Goal: Transaction & Acquisition: Purchase product/service

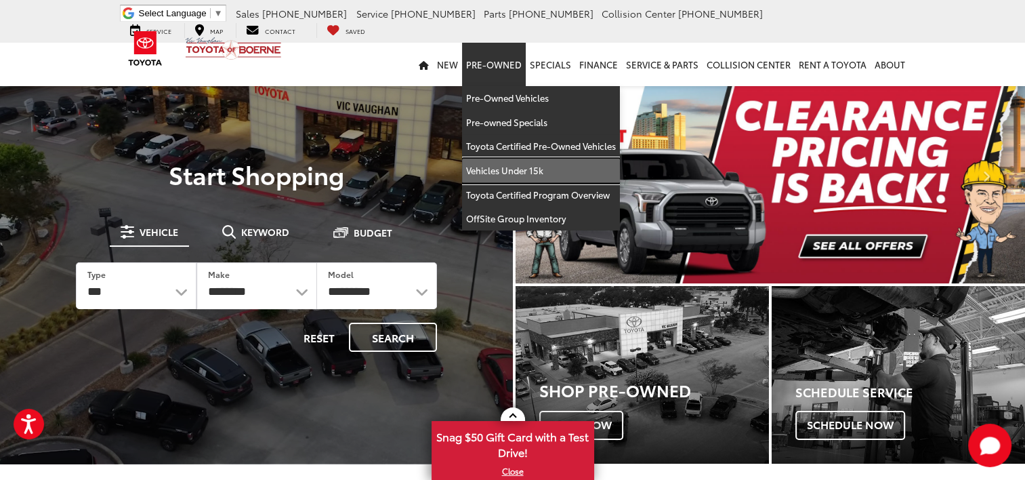
click at [512, 167] on link "Vehicles Under 15k" at bounding box center [541, 171] width 158 height 24
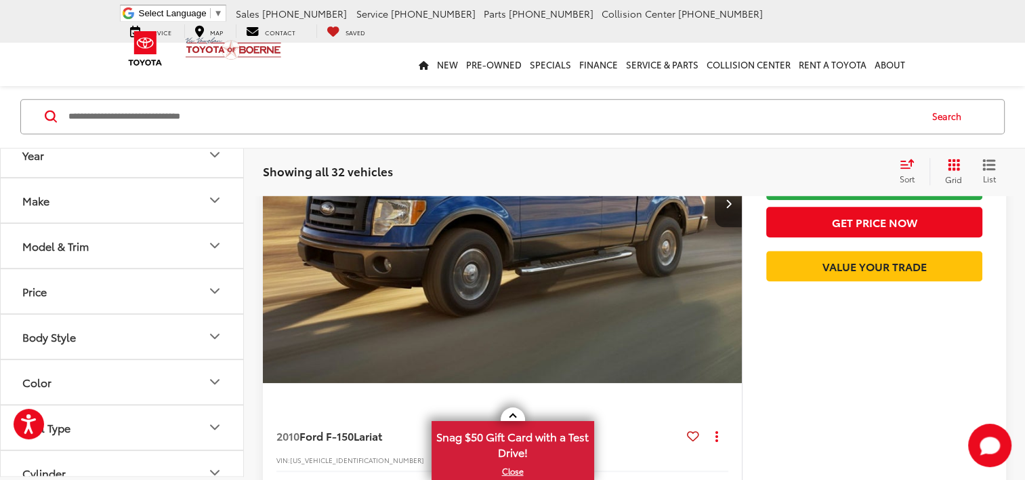
scroll to position [6300, 0]
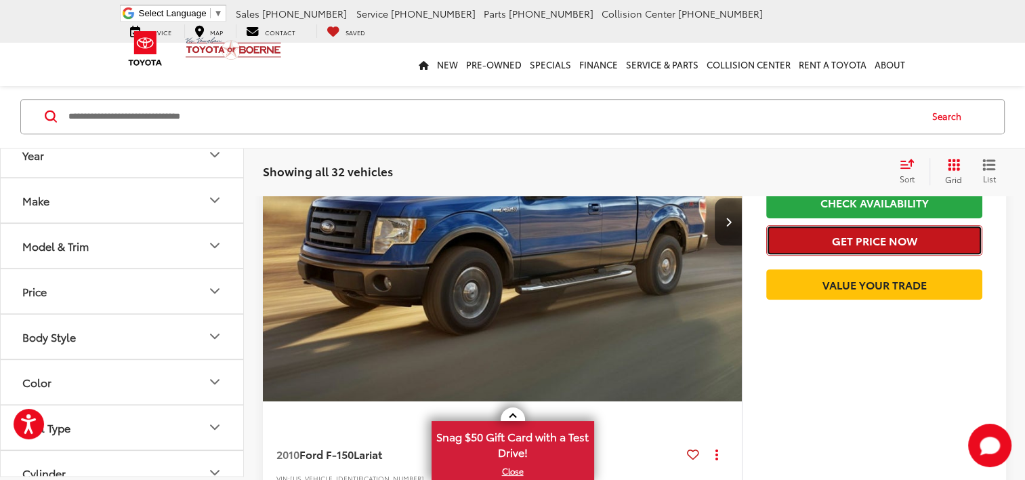
click at [864, 255] on button "Get Price Now" at bounding box center [874, 240] width 216 height 30
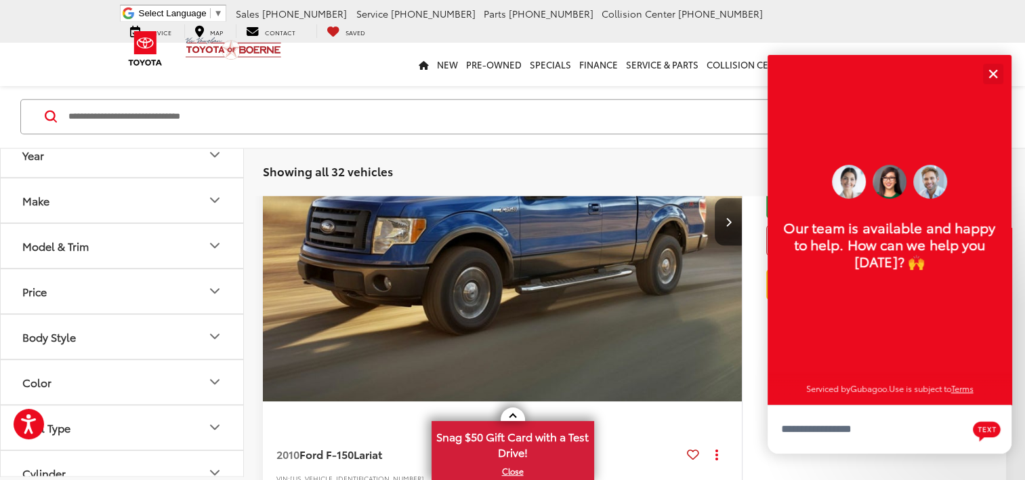
scroll to position [16, 0]
click at [987, 76] on button "Close" at bounding box center [992, 73] width 29 height 29
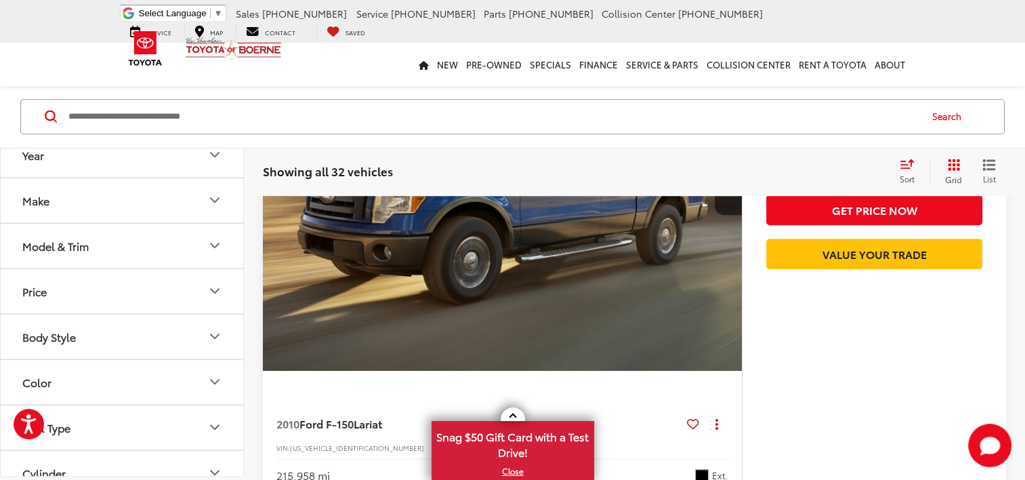
scroll to position [6300, 0]
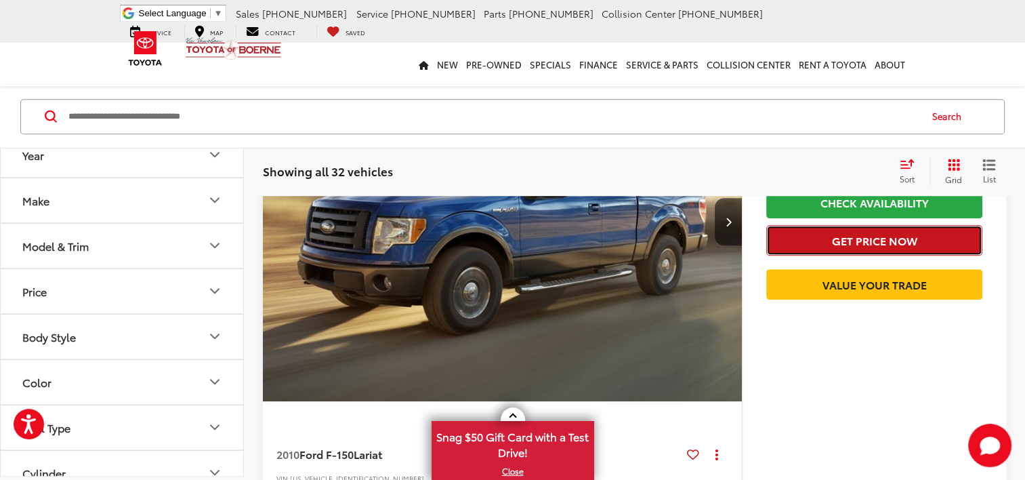
click at [860, 255] on button "Get Price Now" at bounding box center [874, 240] width 216 height 30
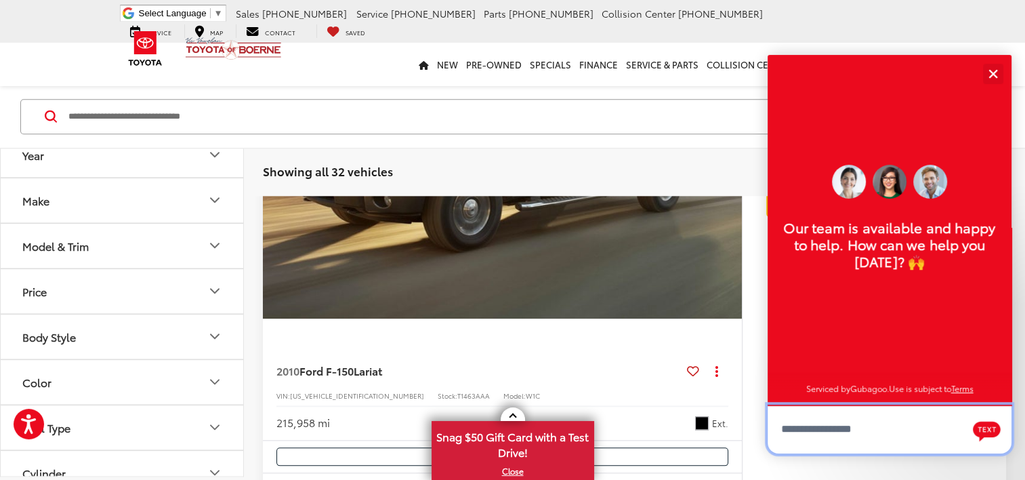
scroll to position [6503, 0]
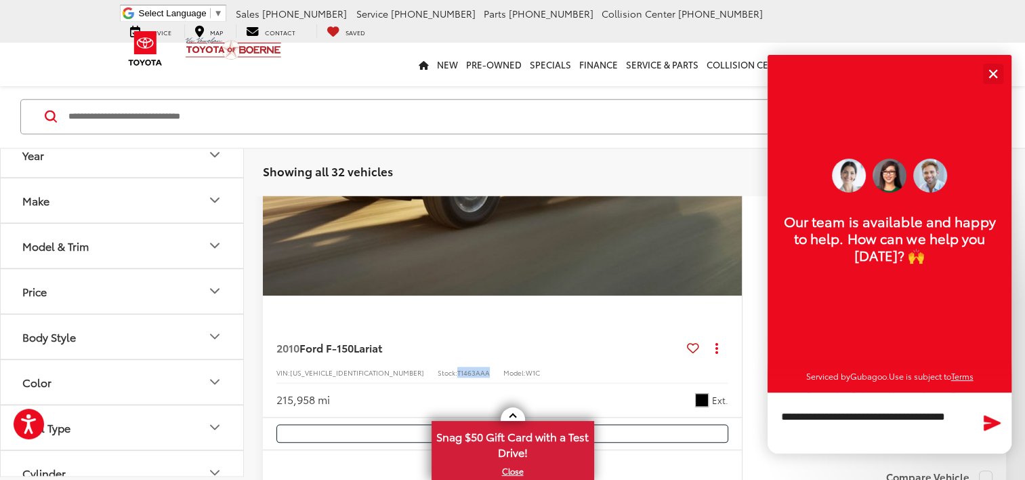
drag, startPoint x: 396, startPoint y: 371, endPoint x: 431, endPoint y: 375, distance: 35.5
click at [431, 375] on div "VIN: 1FTFW1CV3AKB05398 Stock: T1463AAA Model: W1C" at bounding box center [502, 370] width 452 height 9
copy span "T1463AAA"
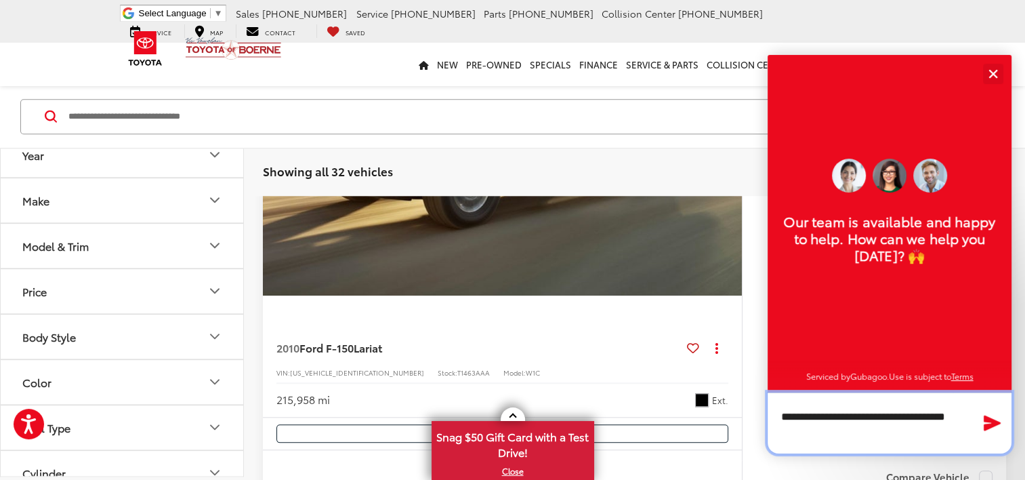
click at [836, 442] on textarea "**********" at bounding box center [890, 422] width 244 height 61
paste textarea "*********"
type textarea "**********"
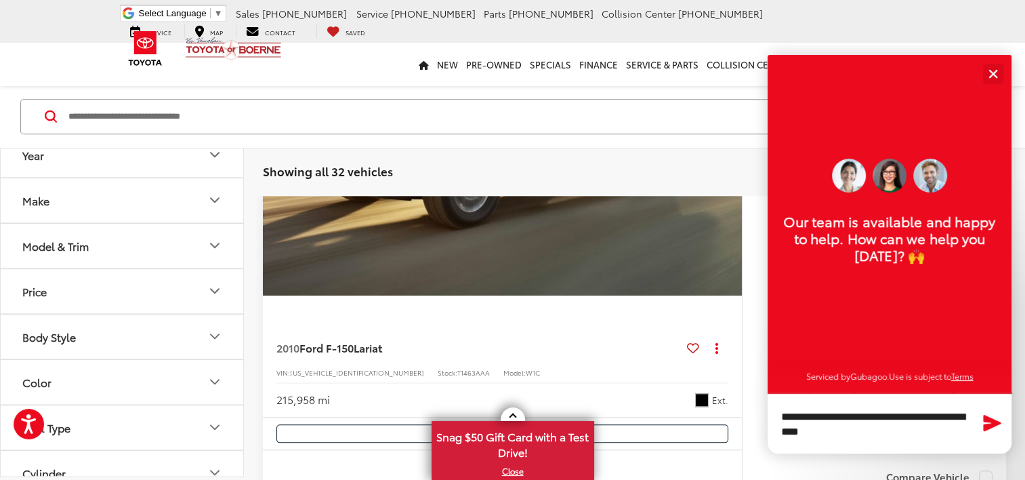
click at [986, 419] on icon "Send Message" at bounding box center [993, 423] width 18 height 16
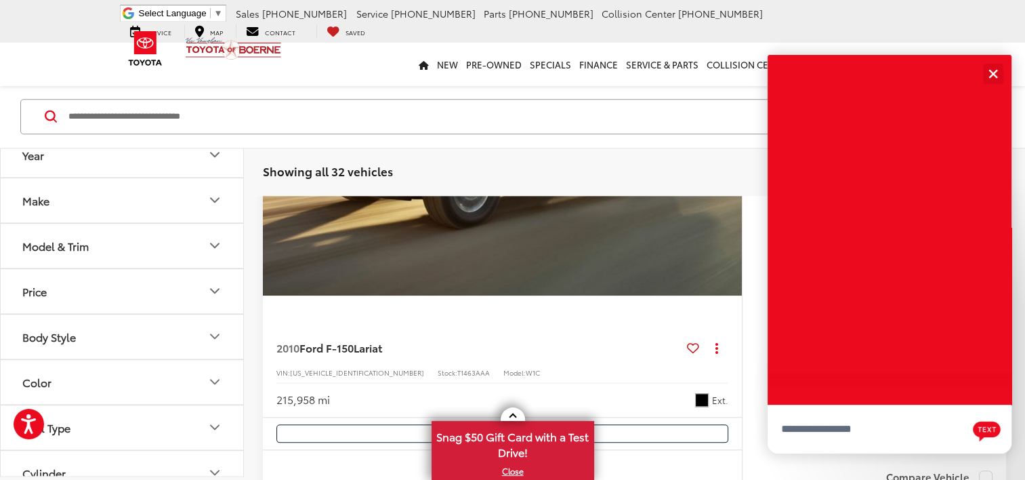
scroll to position [0, 0]
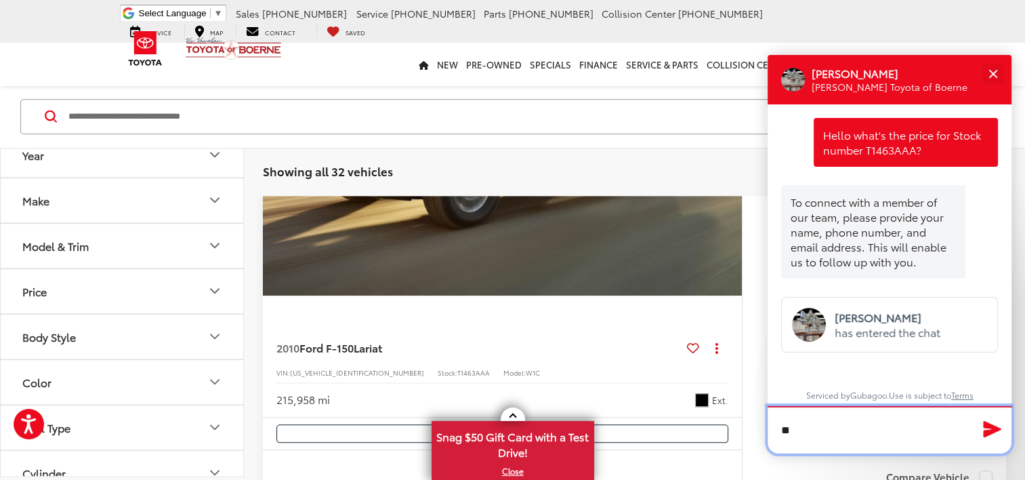
type textarea "*"
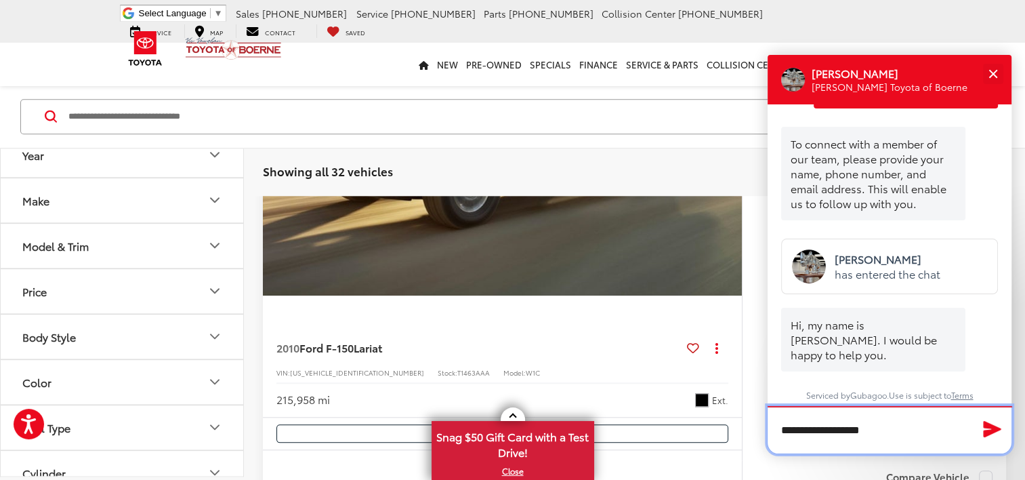
type textarea "**********"
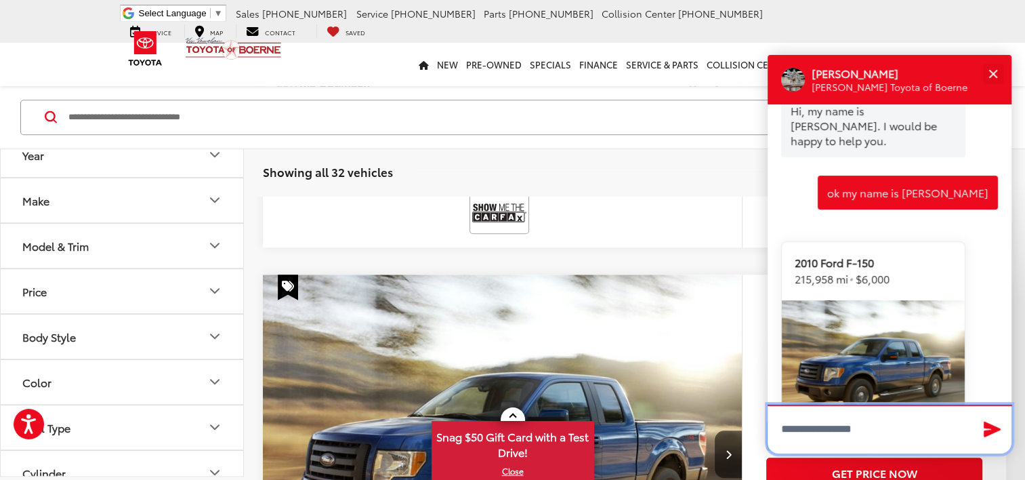
scroll to position [6097, 0]
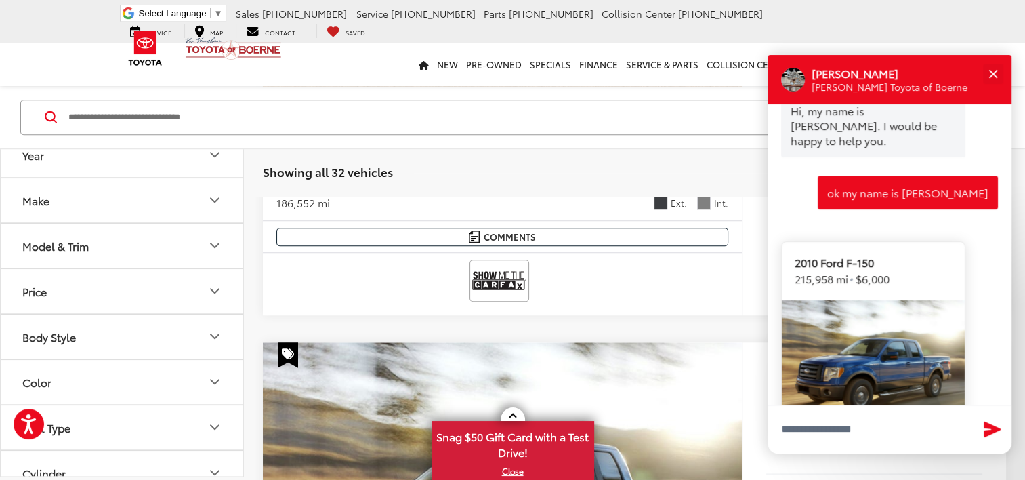
drag, startPoint x: 932, startPoint y: 68, endPoint x: 933, endPoint y: 246, distance: 178.2
click at [933, 263] on div "Victor Gutierrez Vic Vaughan Toyota of Boerne Hello what's the price for Stock …" at bounding box center [890, 254] width 244 height 398
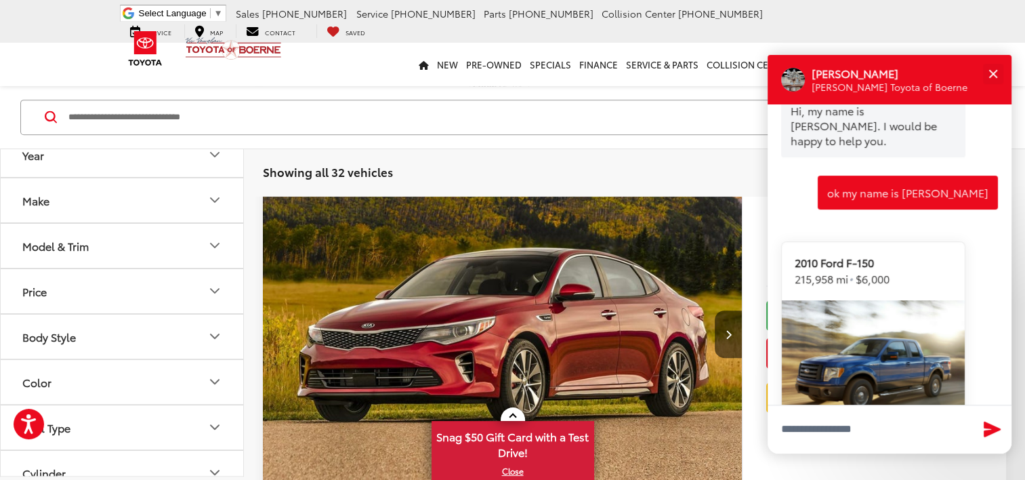
scroll to position [5623, 0]
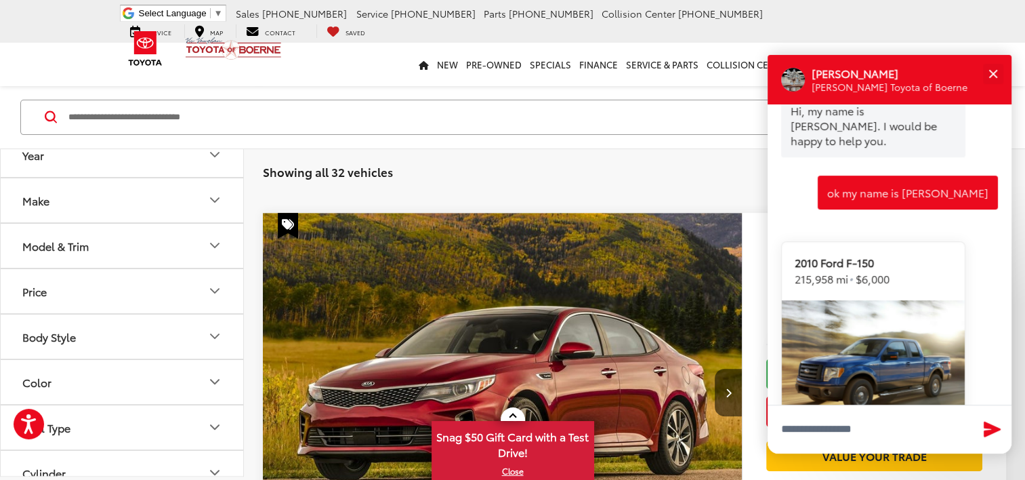
drag, startPoint x: 927, startPoint y: 61, endPoint x: 888, endPoint y: 68, distance: 39.2
click at [888, 68] on div "Victor Gutierrez Vic Vaughan Toyota of Boerne" at bounding box center [890, 79] width 244 height 49
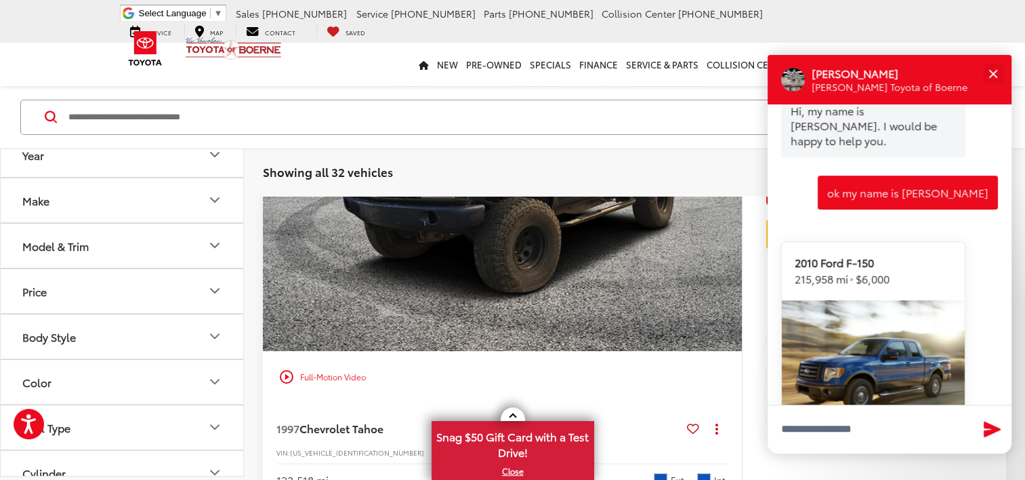
scroll to position [5216, 0]
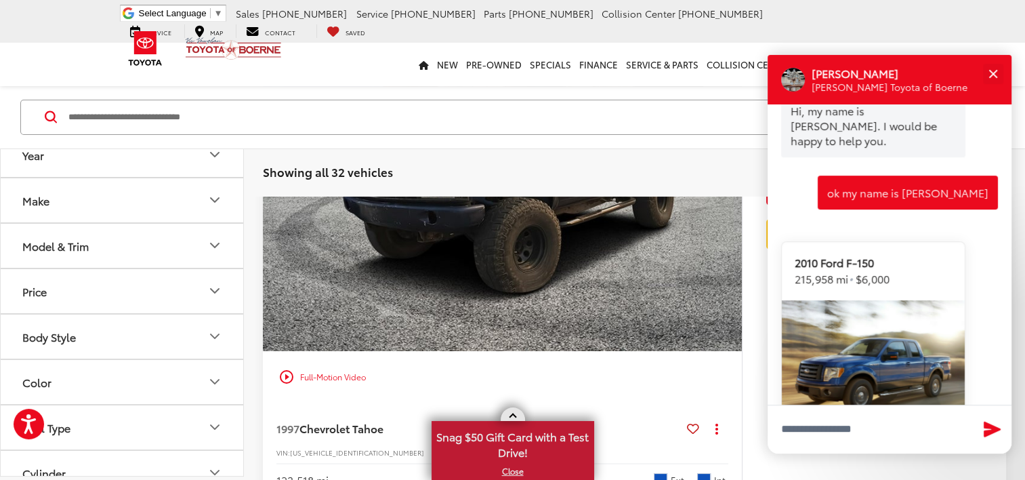
click at [509, 411] on link at bounding box center [513, 414] width 24 height 14
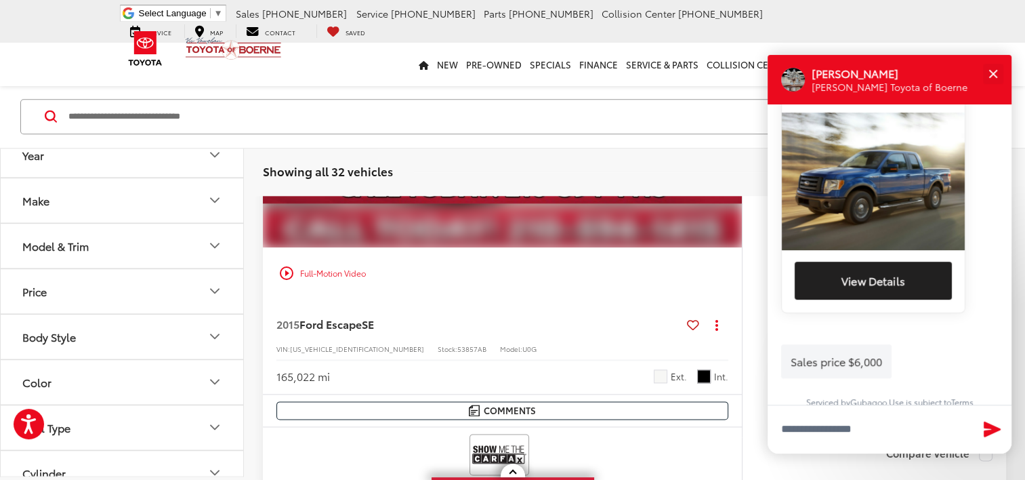
scroll to position [1626, 0]
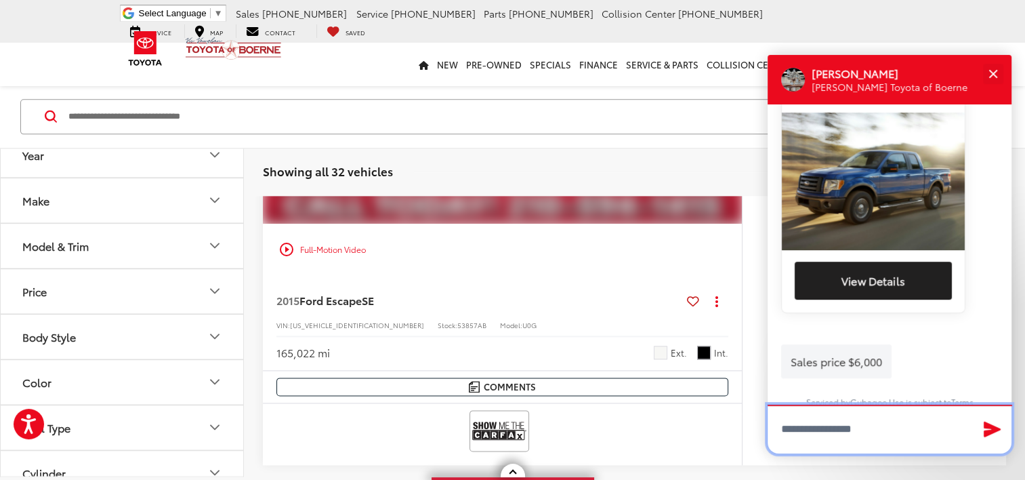
click at [862, 428] on textarea "Type your message" at bounding box center [890, 428] width 244 height 49
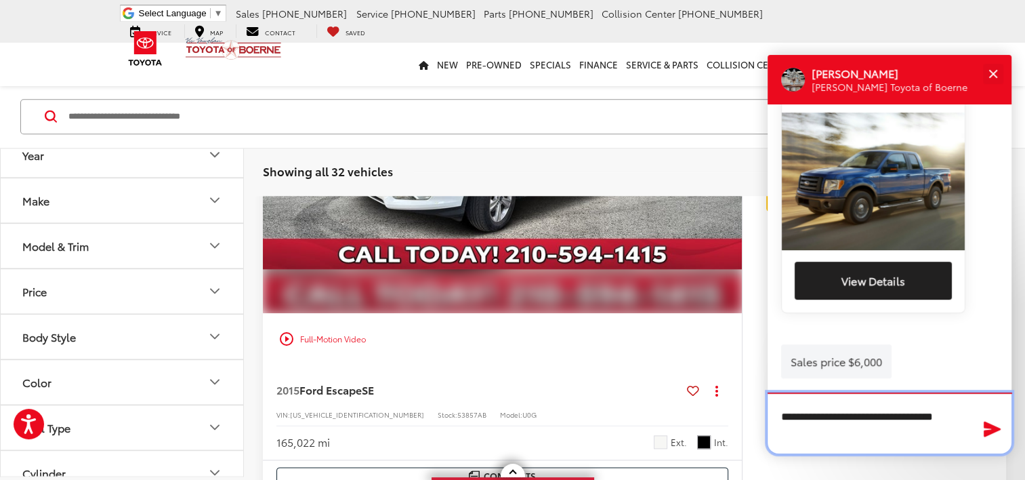
scroll to position [1558, 0]
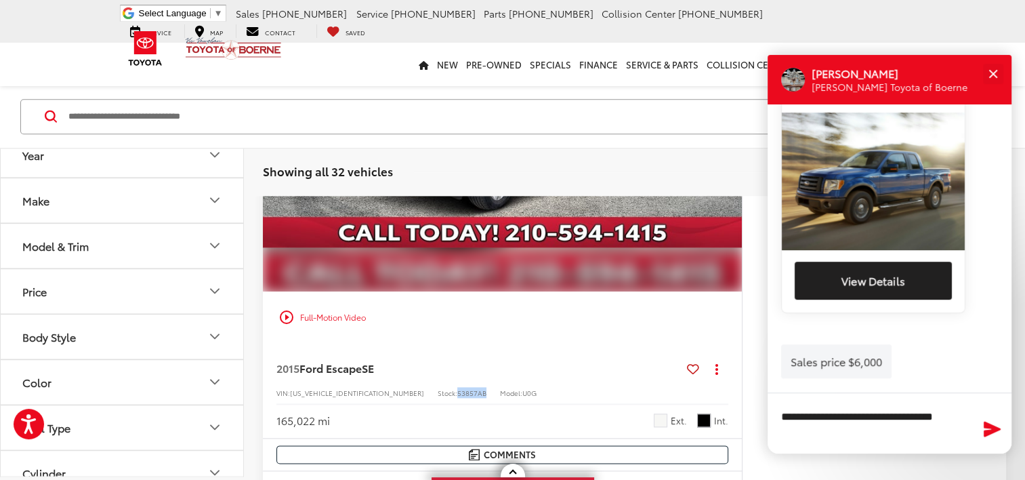
drag, startPoint x: 397, startPoint y: 399, endPoint x: 429, endPoint y: 401, distance: 32.6
click at [429, 396] on div "VIN: 1FMCU0GX9FUA51773 Stock: 53857AB Model: U0G" at bounding box center [502, 391] width 452 height 9
copy div "53857AB"
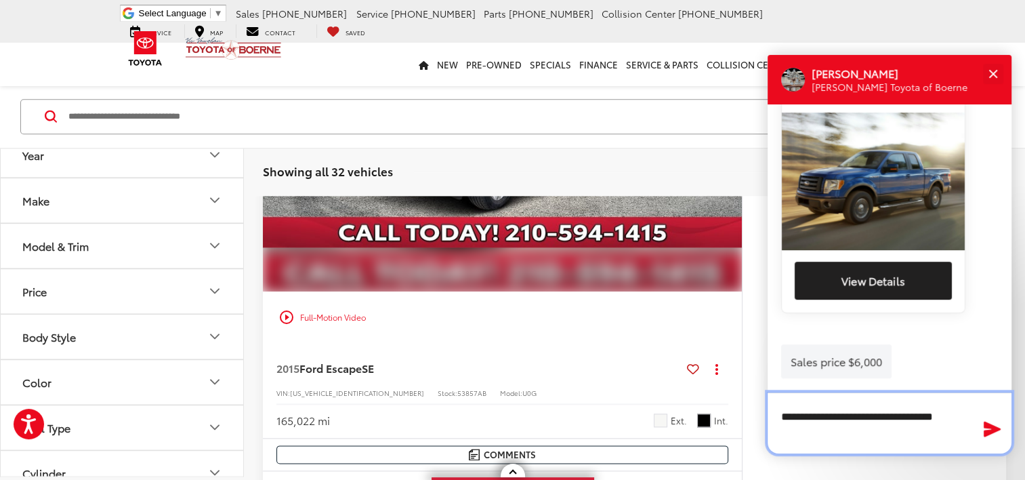
click at [968, 419] on textarea "**********" at bounding box center [890, 422] width 244 height 61
paste textarea "**********"
type textarea "**********"
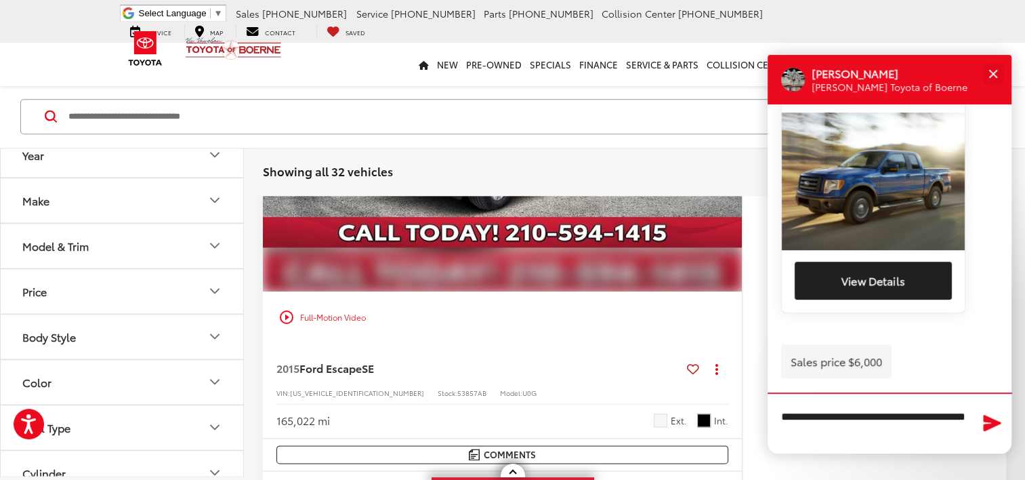
click at [988, 421] on icon "Send Message" at bounding box center [993, 423] width 18 height 16
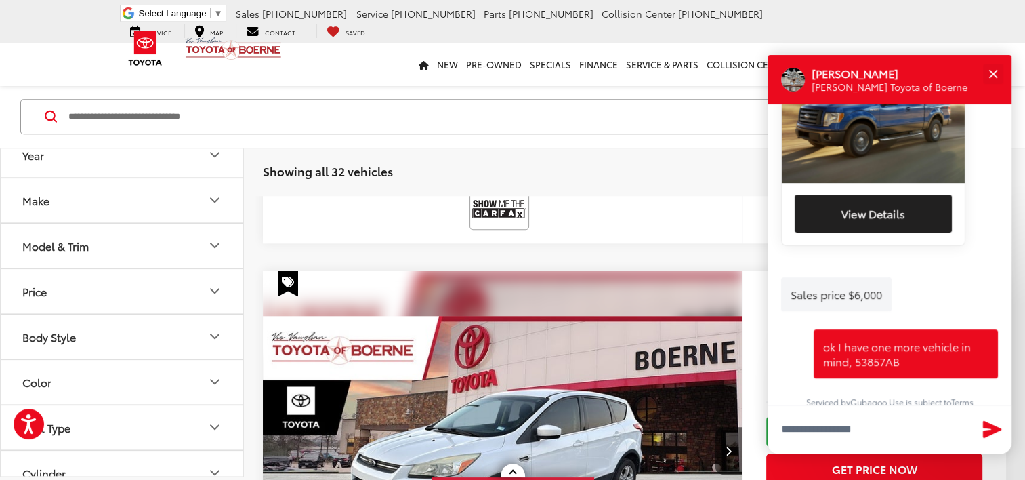
scroll to position [1355, 0]
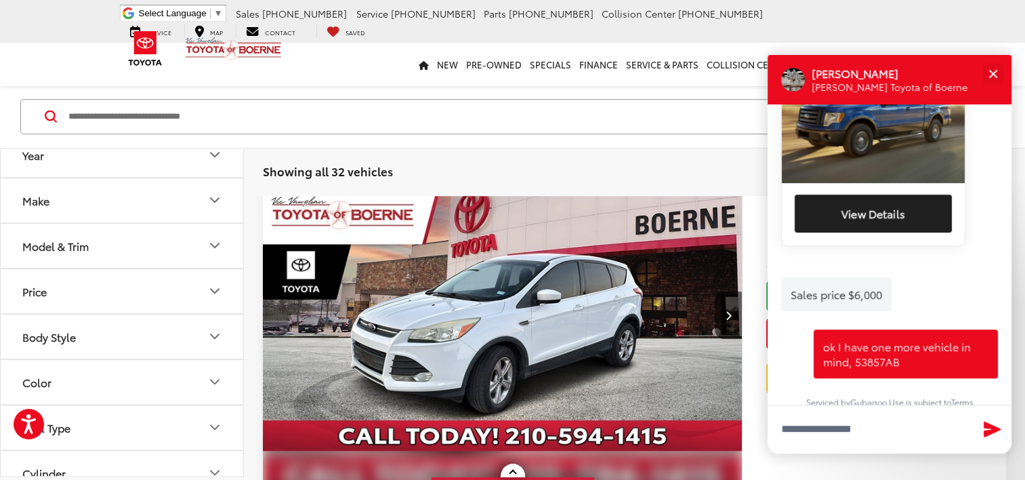
click at [588, 331] on img "2015 Ford Escape SE 0" at bounding box center [502, 315] width 481 height 360
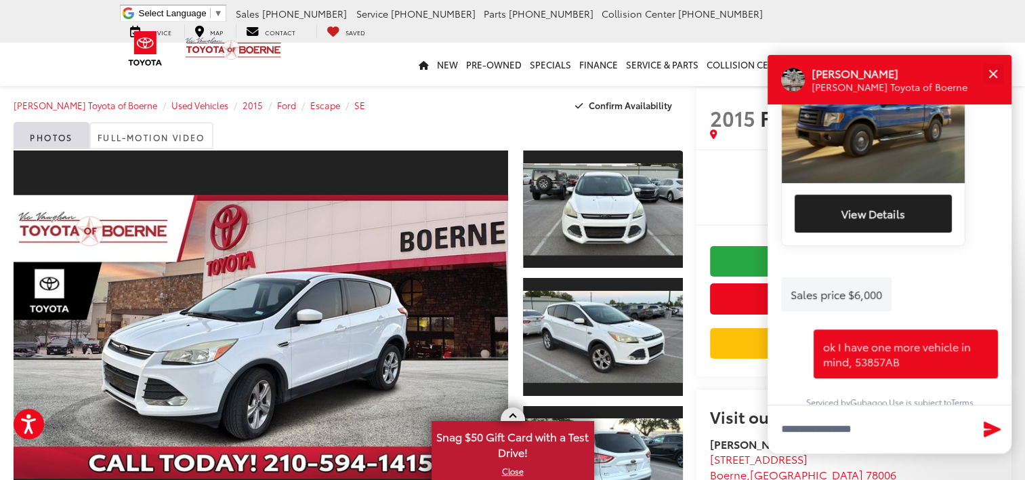
click at [512, 414] on span at bounding box center [512, 416] width 7 height 7
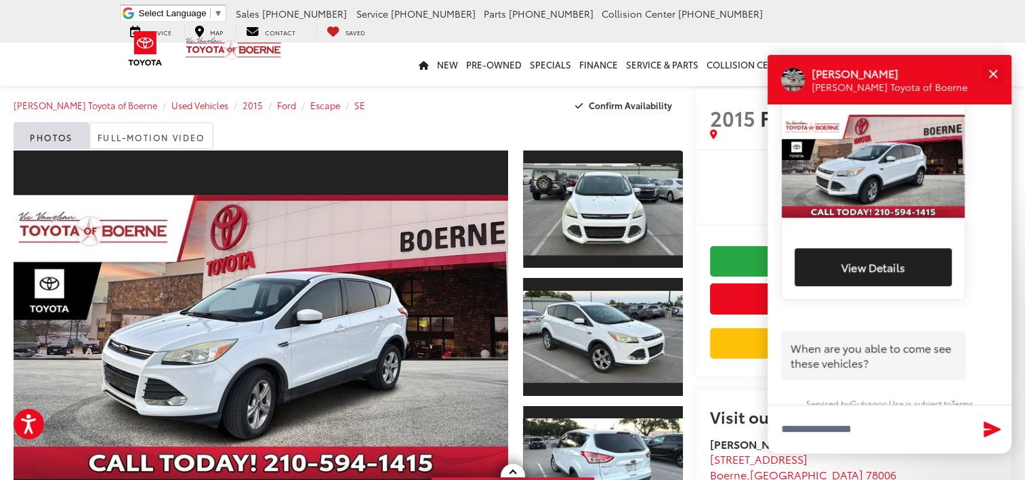
scroll to position [882, 0]
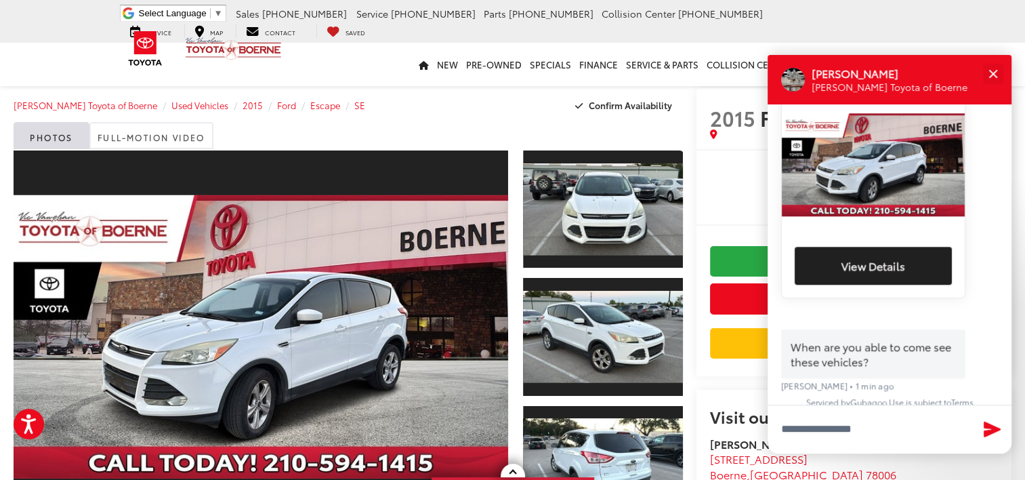
click at [882, 19] on ul "Select Language ​ ▼ Sales 726-222-1155 Service 726-222-1138 Parts 726-222-1142 …" at bounding box center [513, 21] width 793 height 33
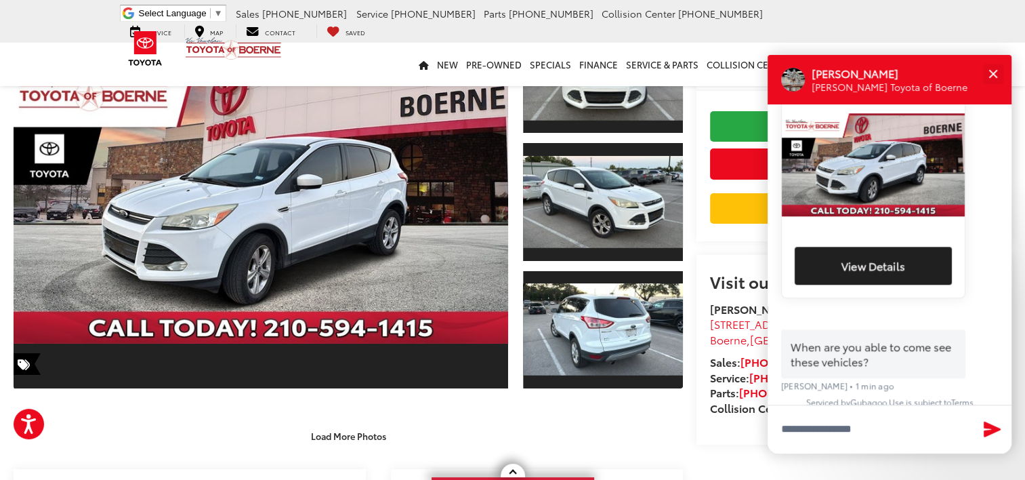
scroll to position [135, 0]
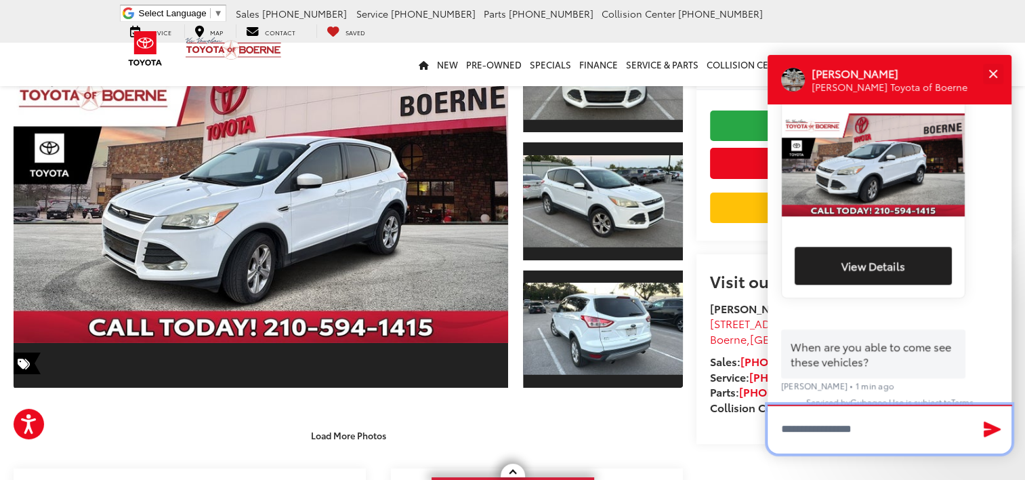
click at [912, 417] on textarea "Type your message" at bounding box center [890, 428] width 244 height 49
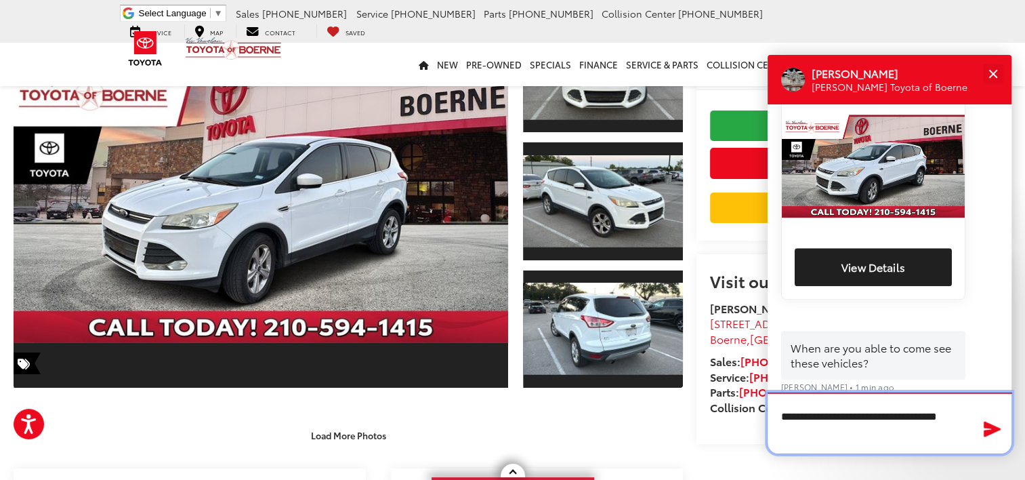
scroll to position [882, 0]
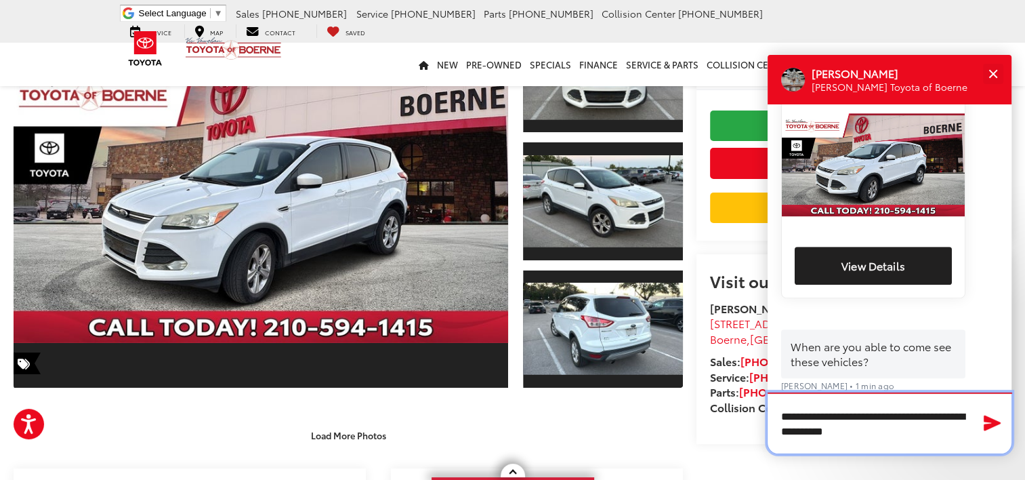
type textarea "**********"
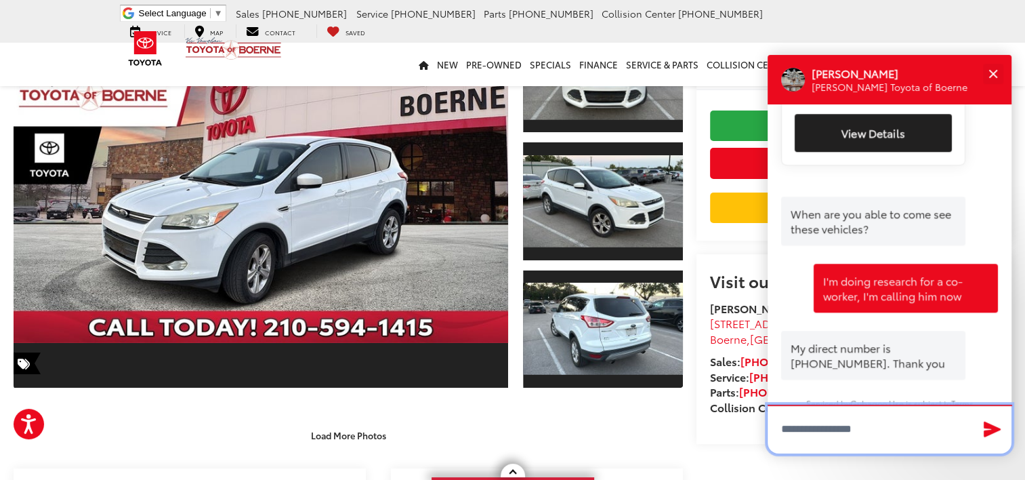
scroll to position [1016, 0]
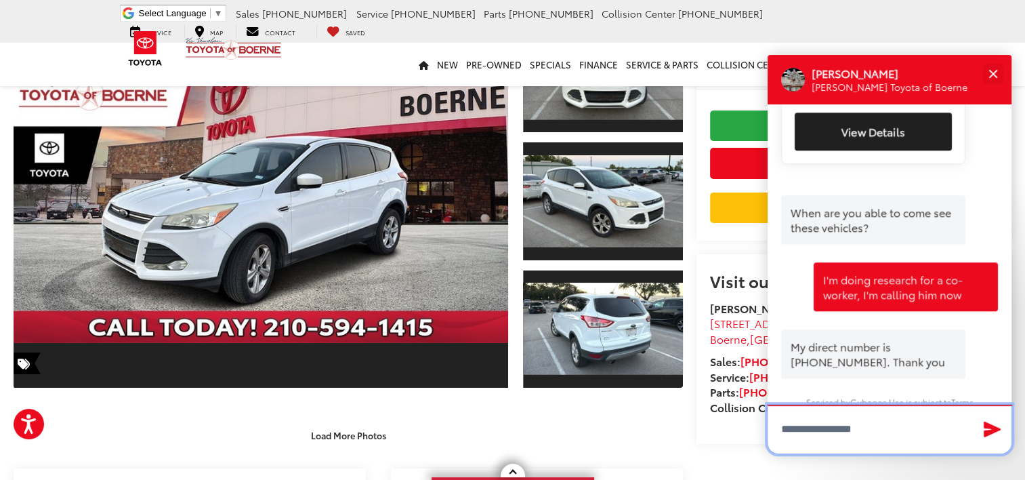
click at [903, 430] on textarea "Type your message" at bounding box center [890, 428] width 244 height 49
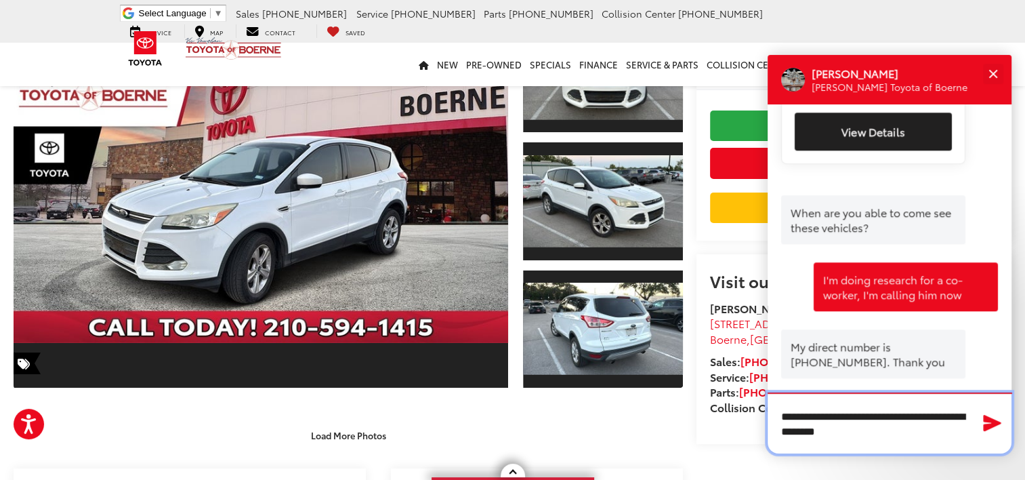
type textarea "**********"
click at [992, 421] on icon "Send Message" at bounding box center [993, 423] width 18 height 16
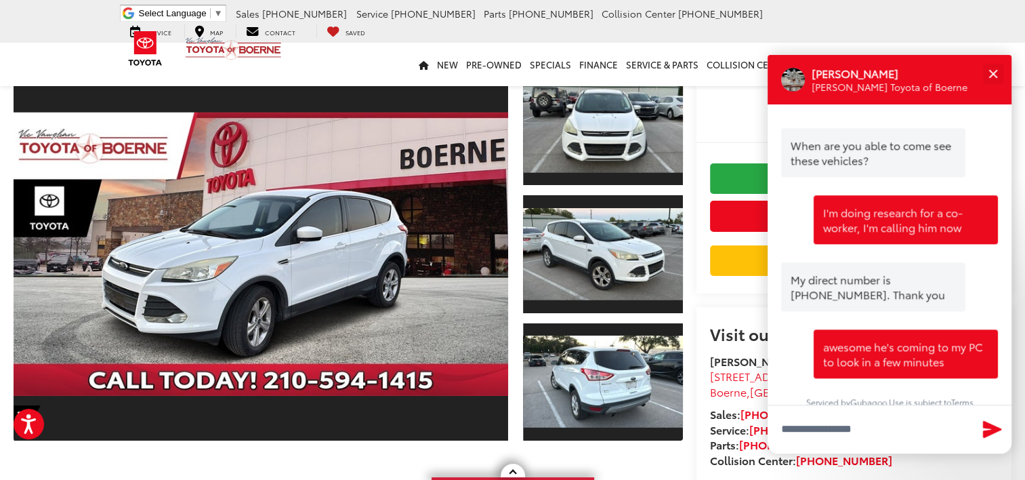
scroll to position [0, 0]
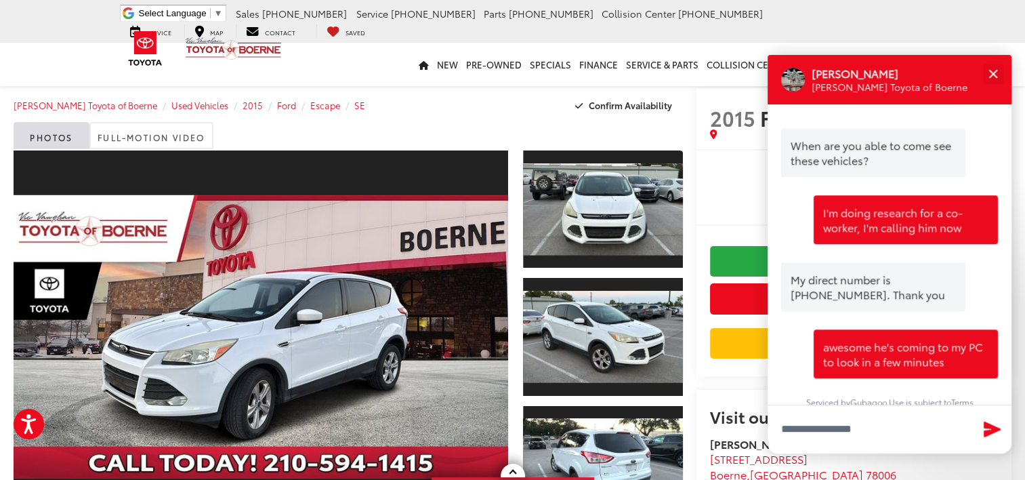
click at [926, 72] on p "[PERSON_NAME]" at bounding box center [890, 73] width 156 height 15
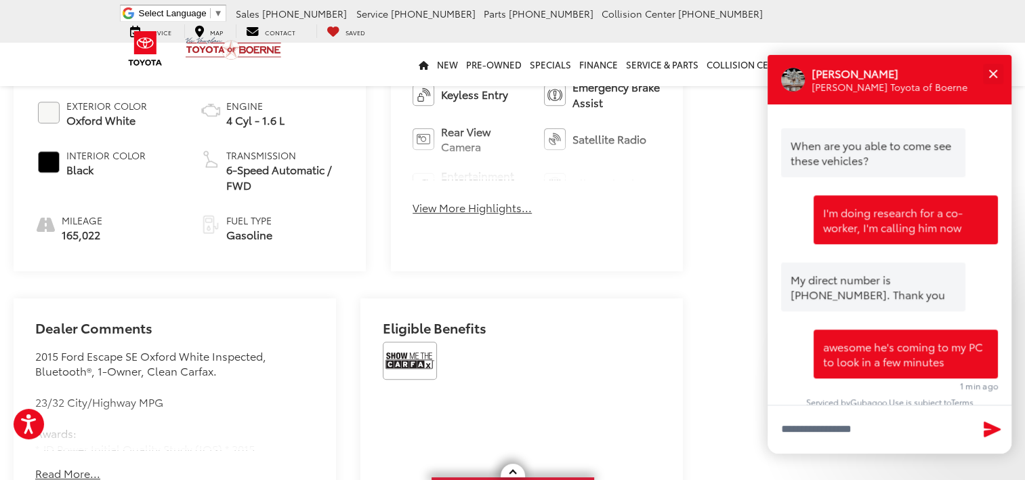
scroll to position [813, 0]
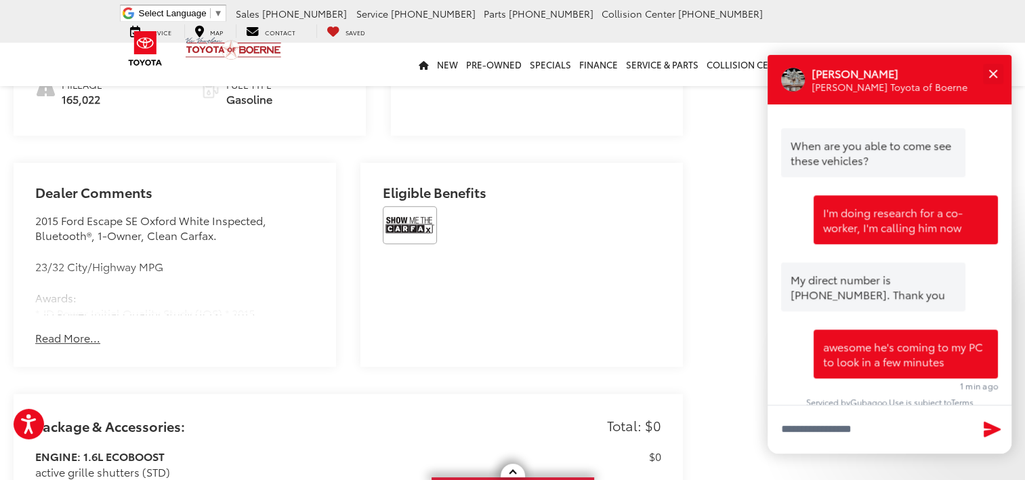
click at [72, 330] on button "Read More..." at bounding box center [67, 338] width 65 height 16
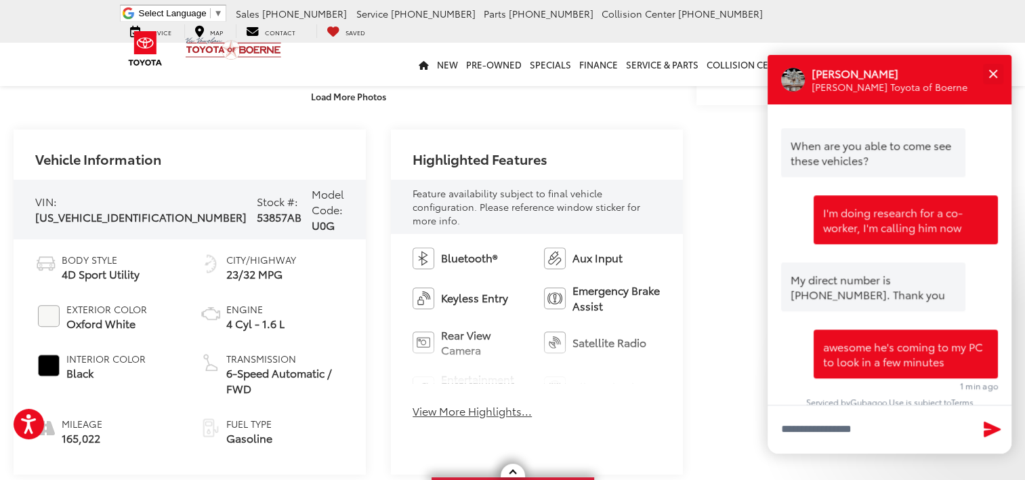
scroll to position [474, 0]
click at [420, 403] on button "View More Highlights..." at bounding box center [472, 411] width 119 height 16
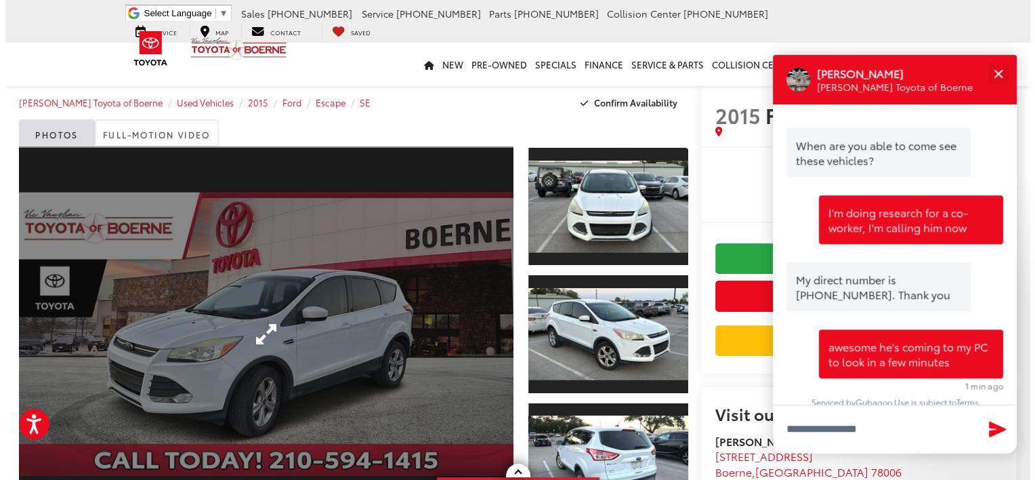
scroll to position [0, 0]
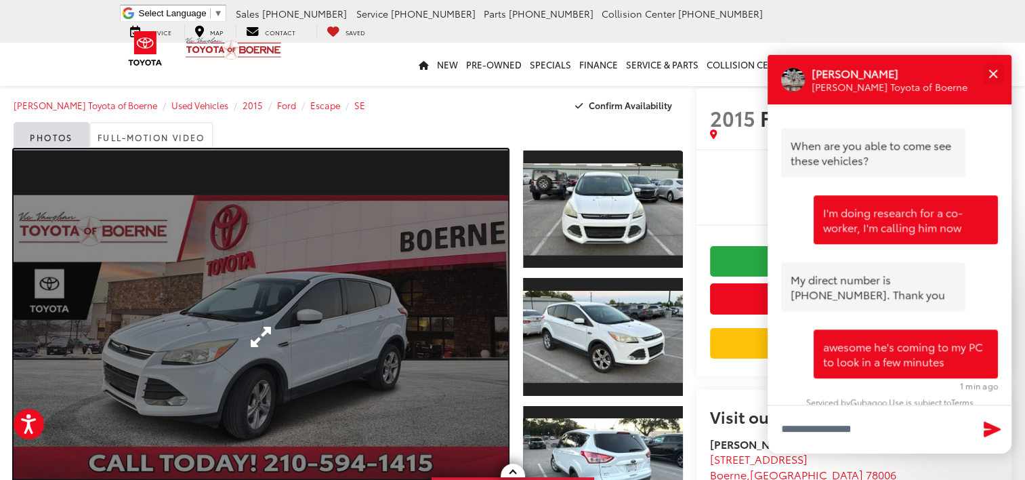
click at [295, 303] on link "Expand Photo 0" at bounding box center [261, 336] width 495 height 375
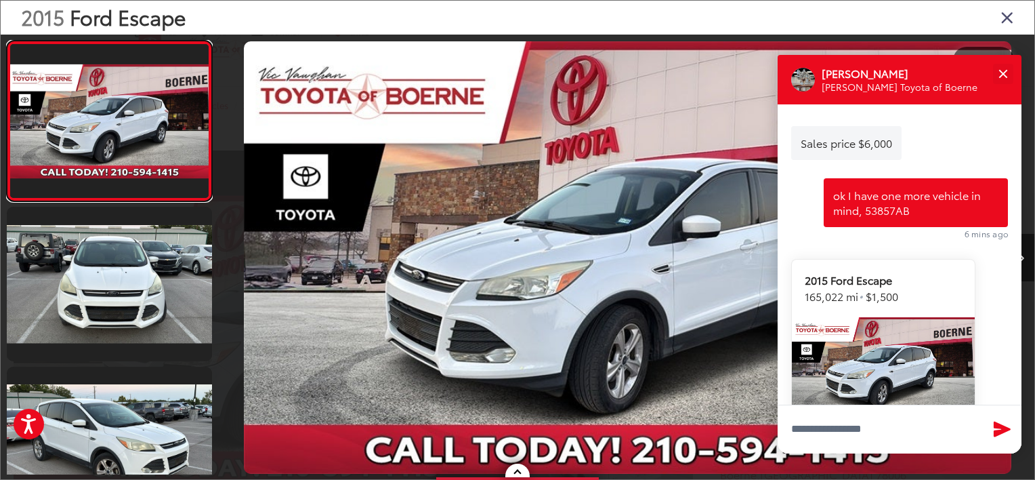
scroll to position [677, 0]
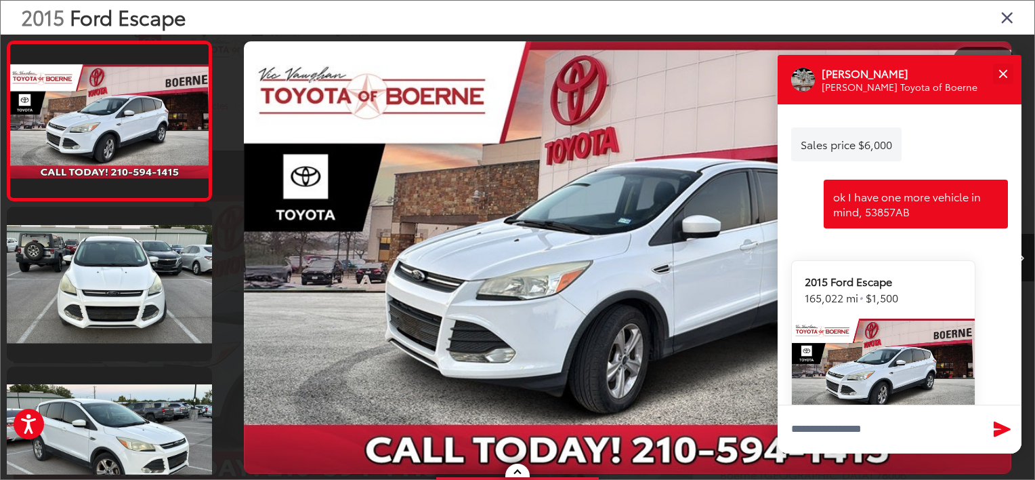
drag, startPoint x: 933, startPoint y: 66, endPoint x: 623, endPoint y: 81, distance: 310.6
drag, startPoint x: 623, startPoint y: 78, endPoint x: 648, endPoint y: 162, distance: 87.7
click at [648, 162] on img "2015 Ford Escape SE 0" at bounding box center [628, 257] width 768 height 432
click at [934, 75] on p "[PERSON_NAME]" at bounding box center [900, 73] width 156 height 15
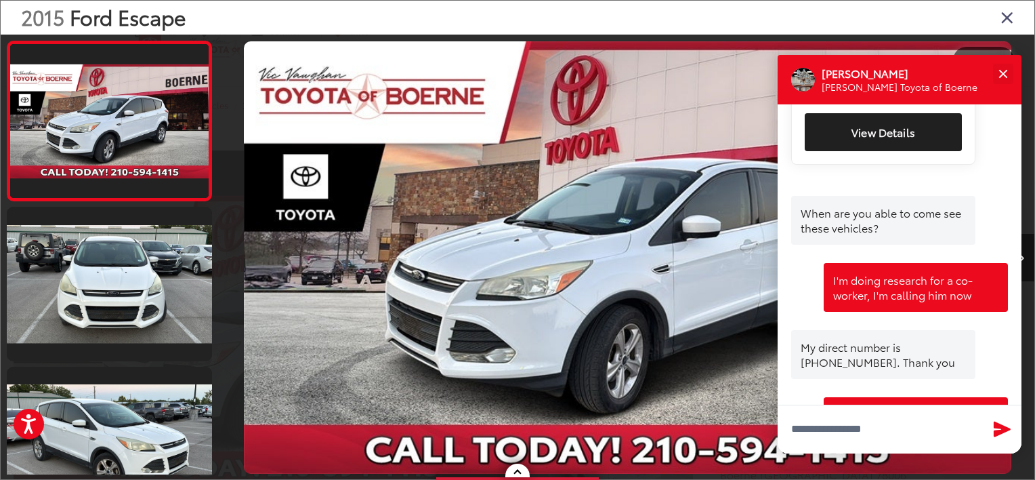
scroll to position [1083, 0]
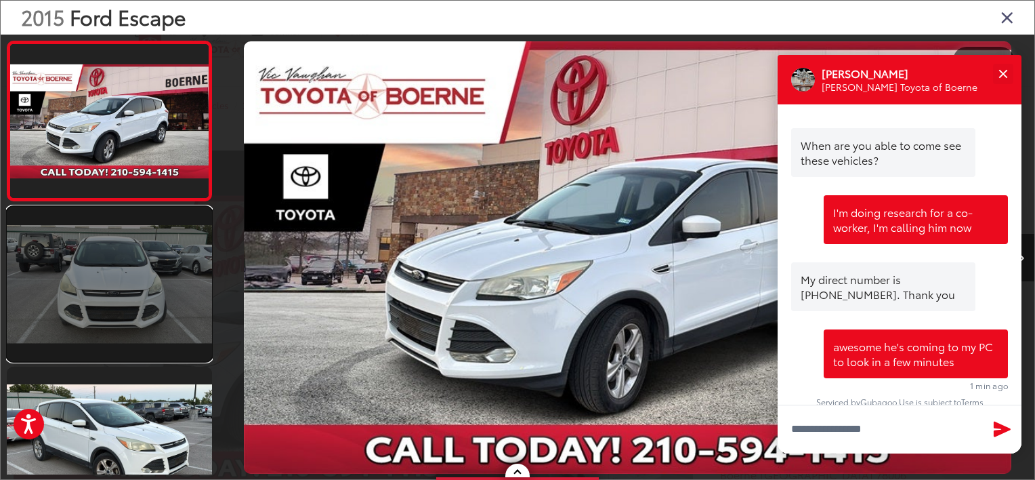
click at [93, 243] on link at bounding box center [109, 284] width 205 height 154
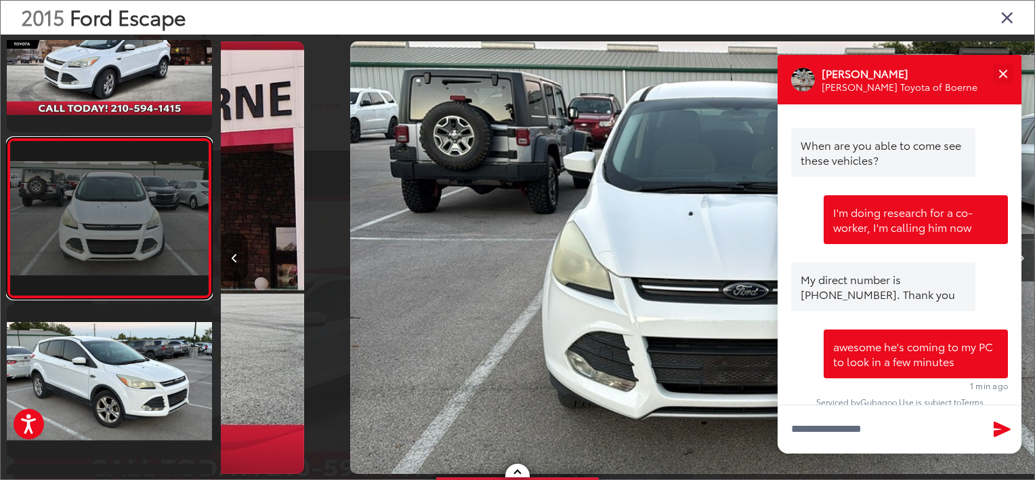
scroll to position [0, 813]
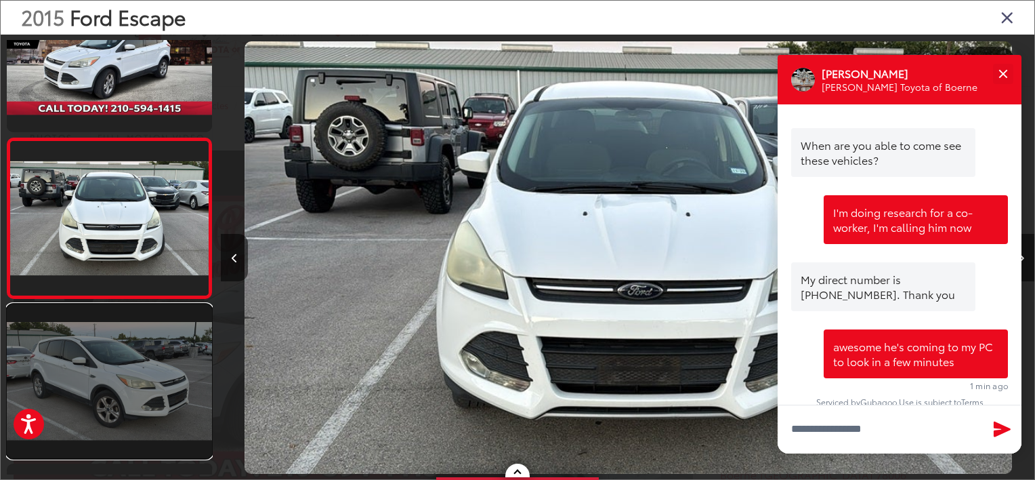
click at [151, 342] on link at bounding box center [109, 381] width 205 height 154
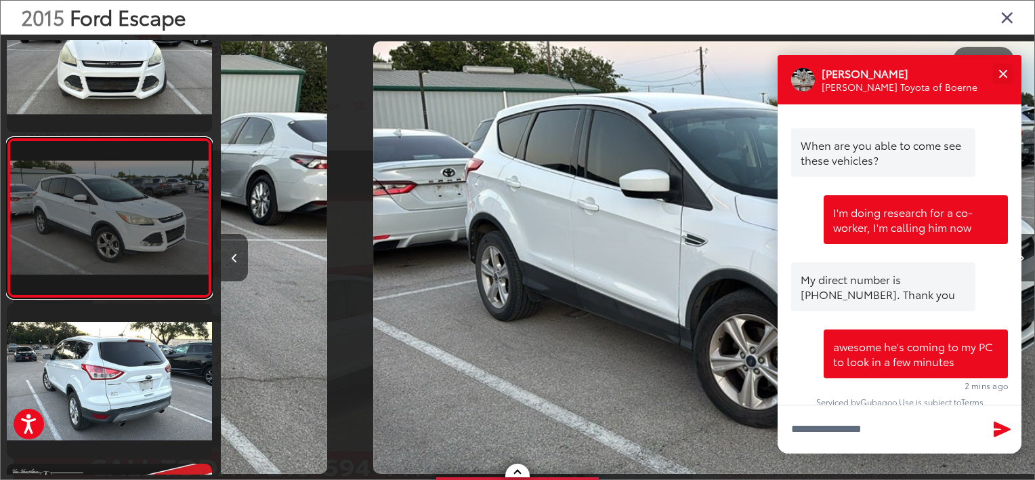
scroll to position [0, 1627]
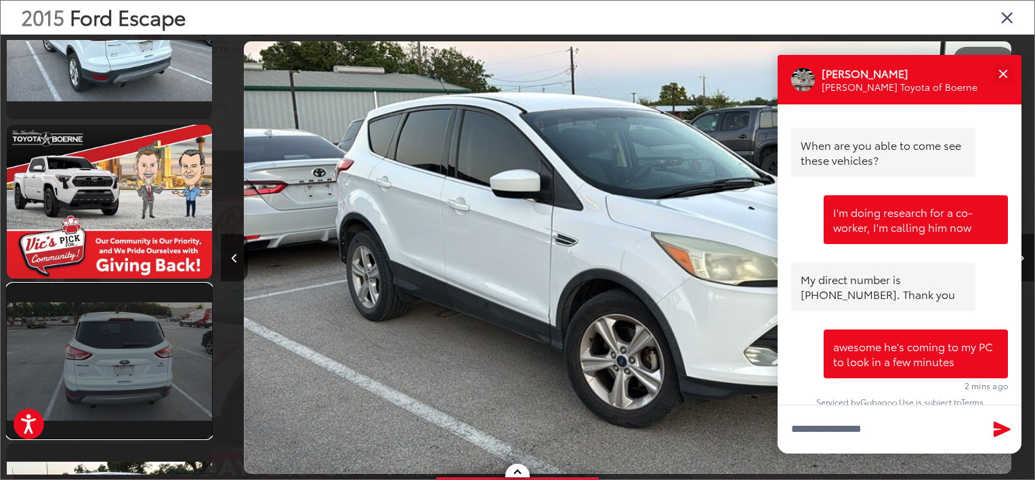
click at [161, 375] on link at bounding box center [109, 361] width 205 height 154
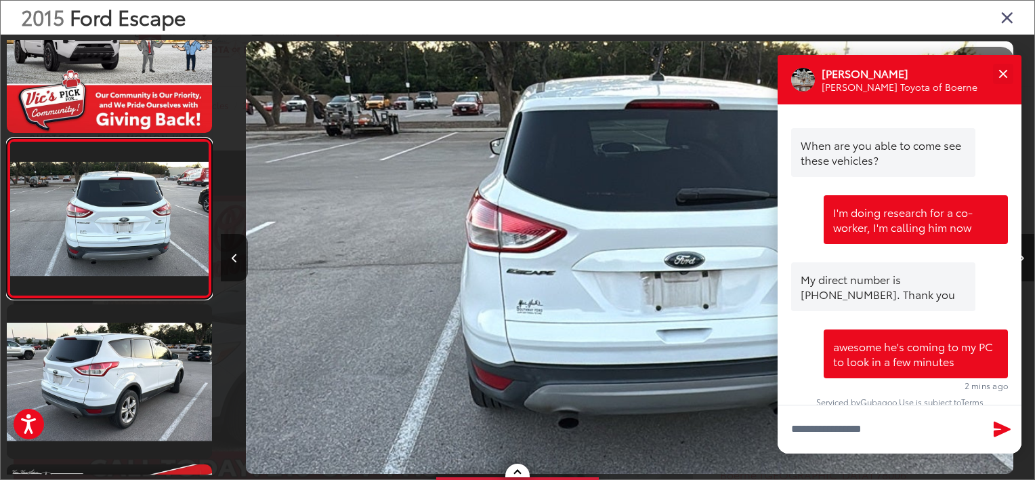
scroll to position [0, 4068]
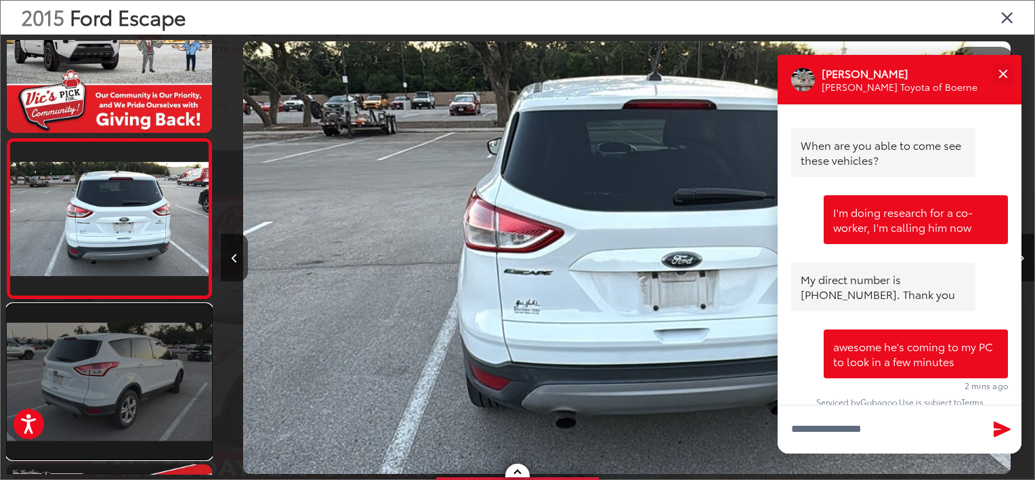
click at [75, 396] on link at bounding box center [109, 381] width 205 height 154
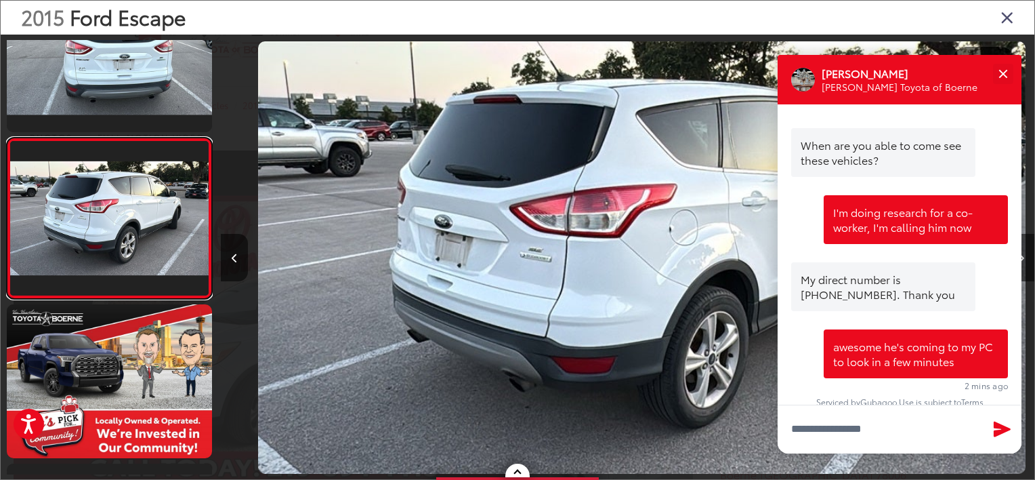
scroll to position [0, 4882]
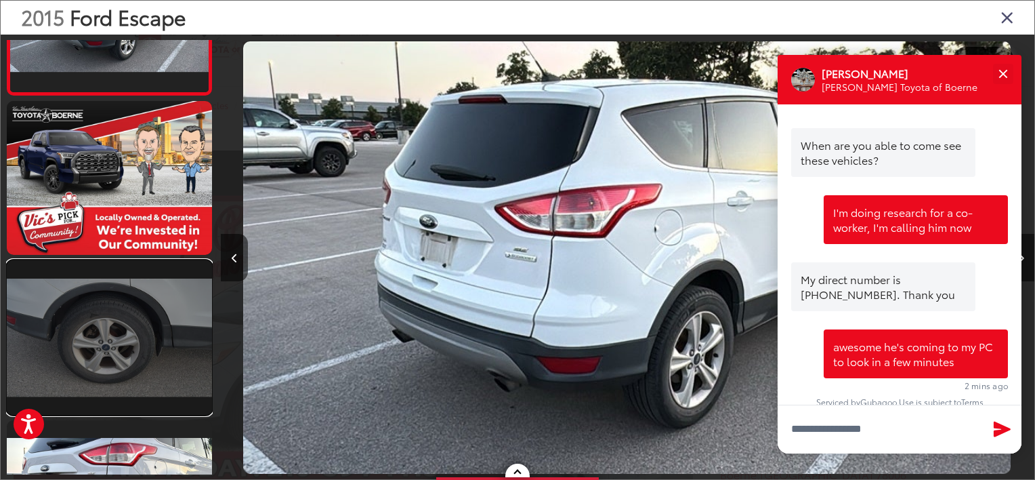
click at [165, 321] on link at bounding box center [109, 337] width 205 height 154
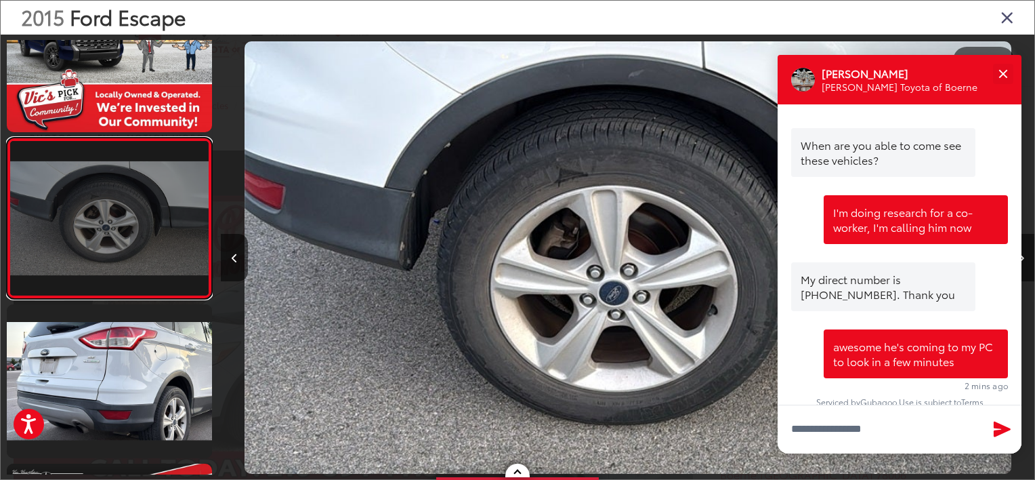
scroll to position [0, 6509]
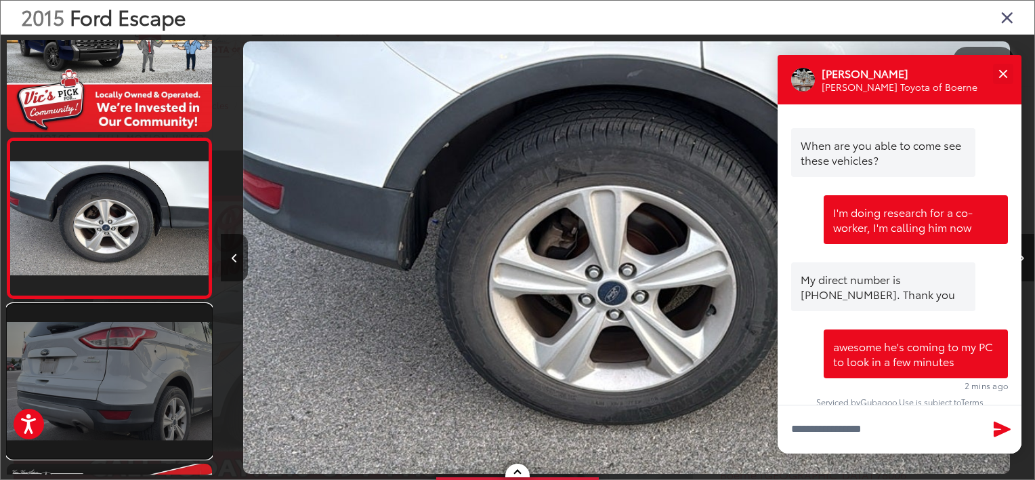
click at [139, 358] on link at bounding box center [109, 381] width 205 height 154
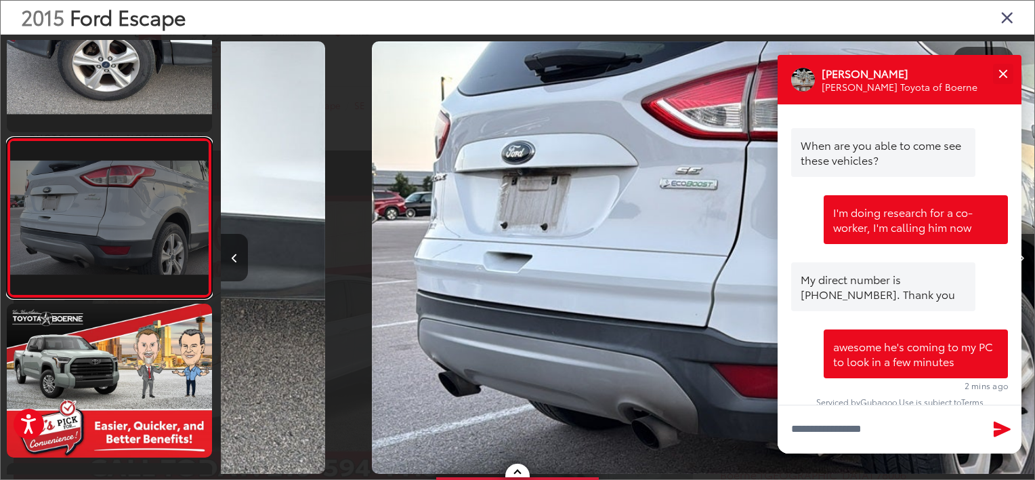
scroll to position [0, 7323]
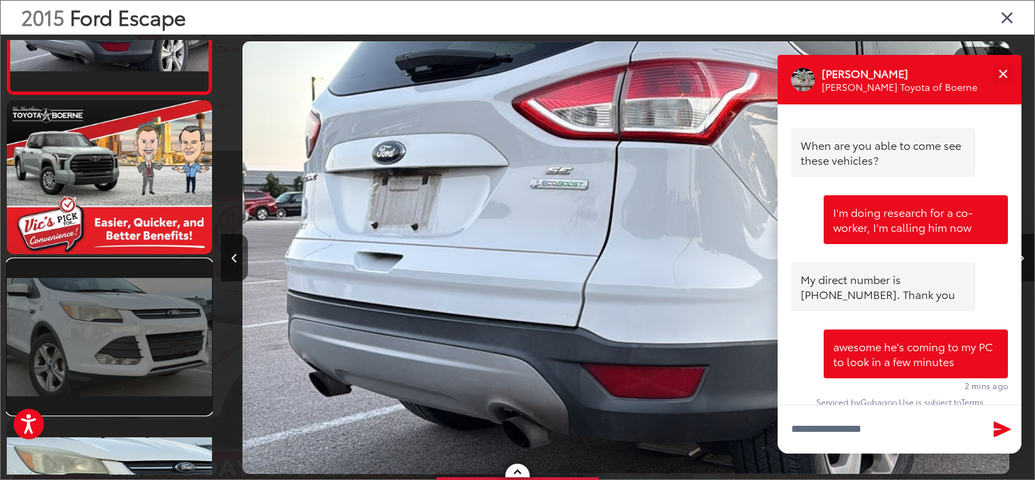
click at [142, 326] on link at bounding box center [109, 336] width 205 height 154
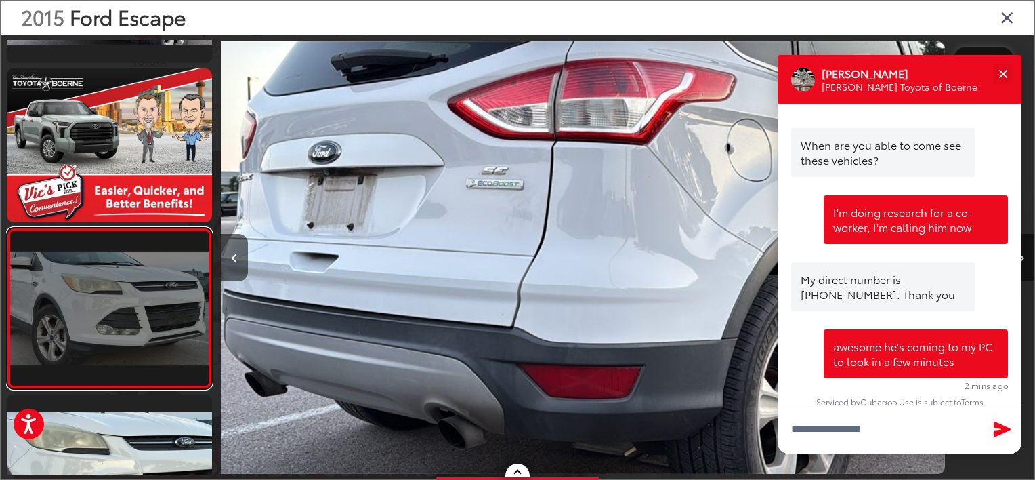
scroll to position [0, 0]
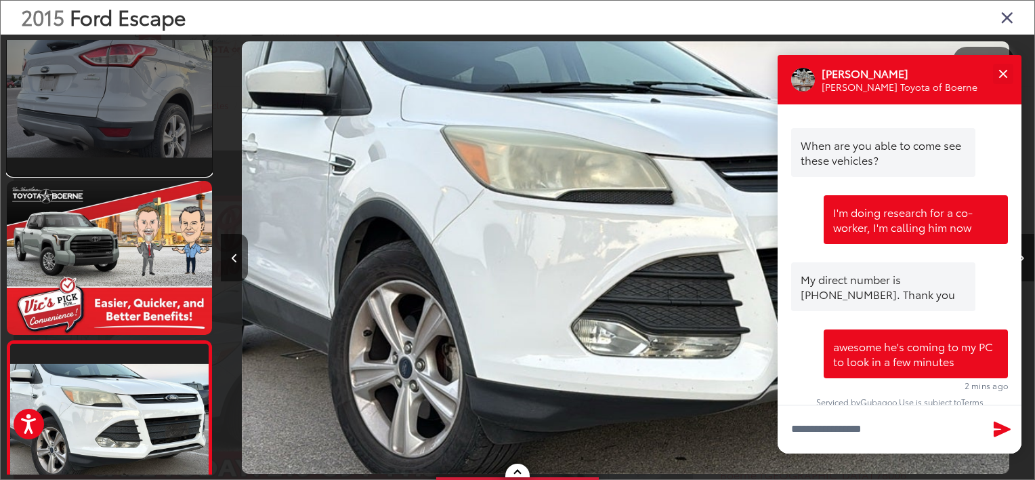
click at [148, 110] on link at bounding box center [109, 99] width 205 height 154
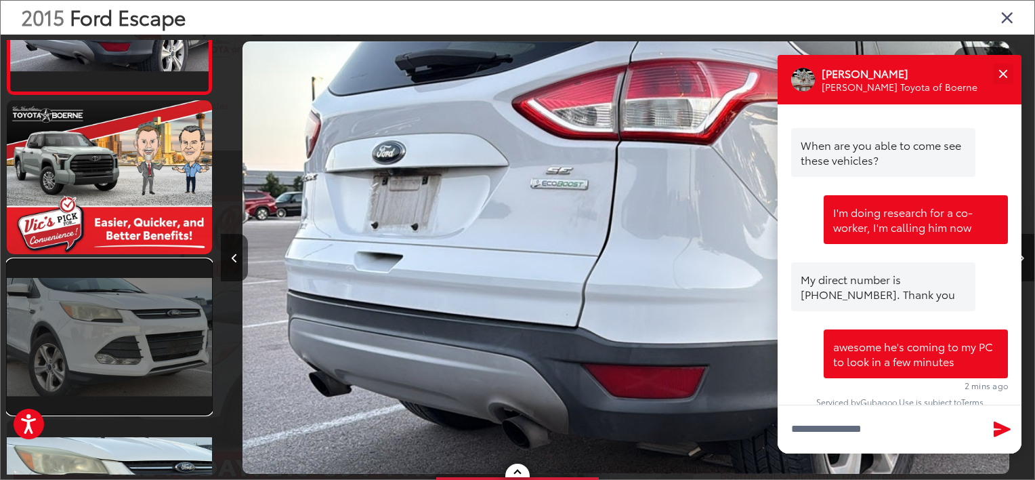
click at [110, 351] on link at bounding box center [109, 336] width 205 height 154
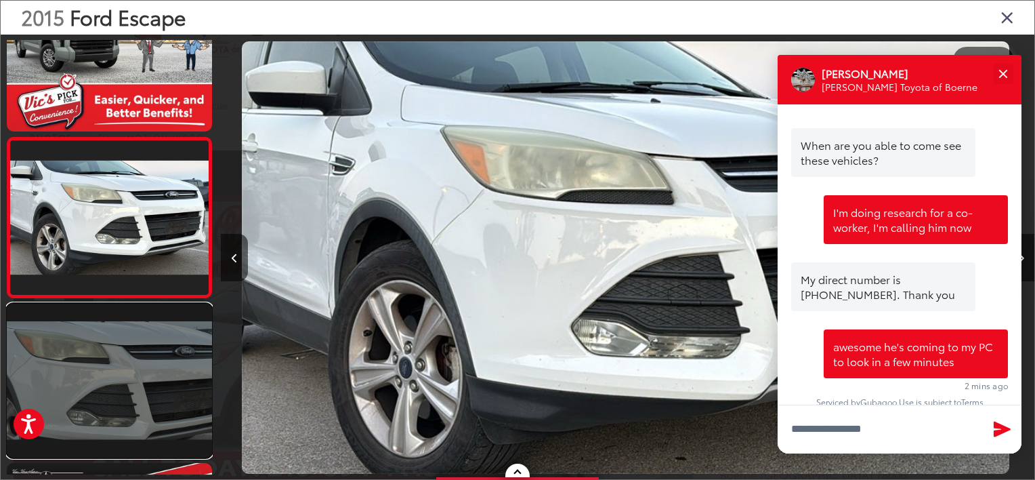
click at [165, 372] on link at bounding box center [109, 380] width 205 height 154
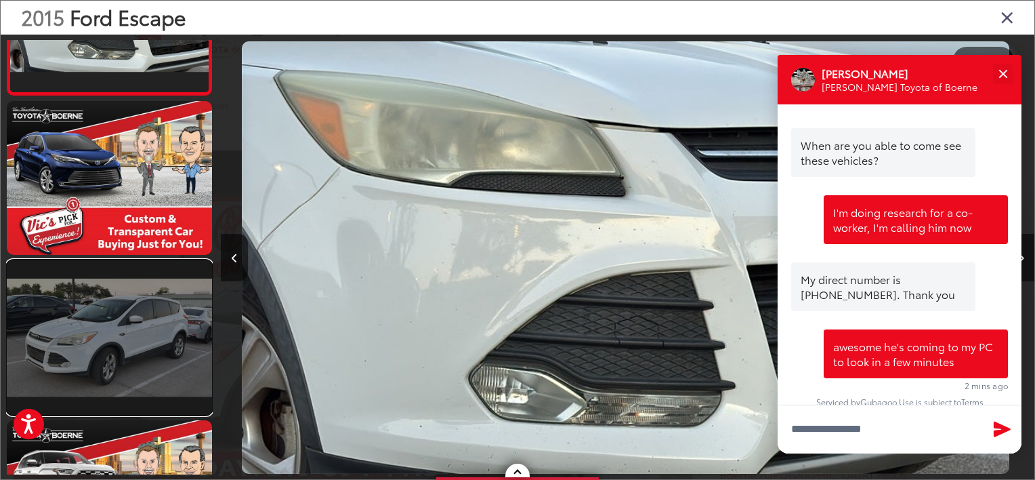
click at [117, 337] on link at bounding box center [109, 337] width 205 height 154
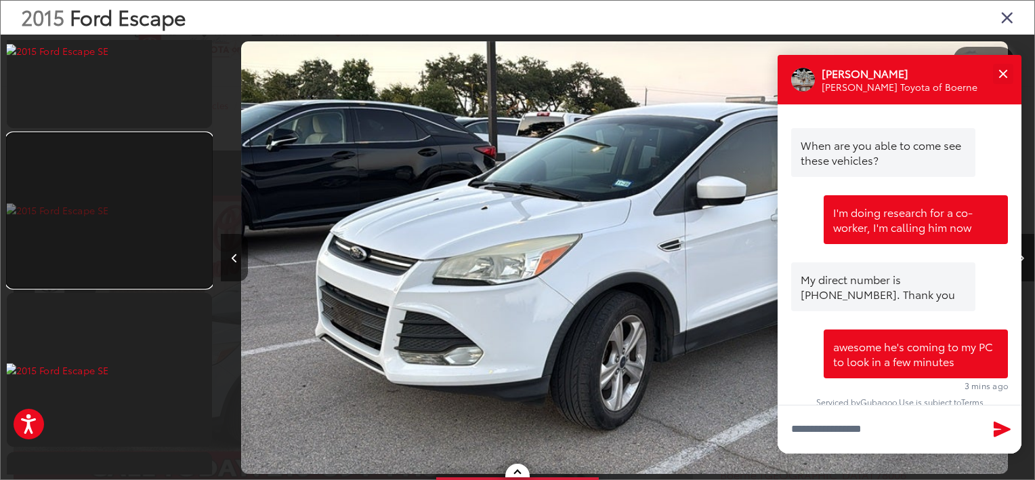
click at [100, 252] on link at bounding box center [109, 210] width 205 height 154
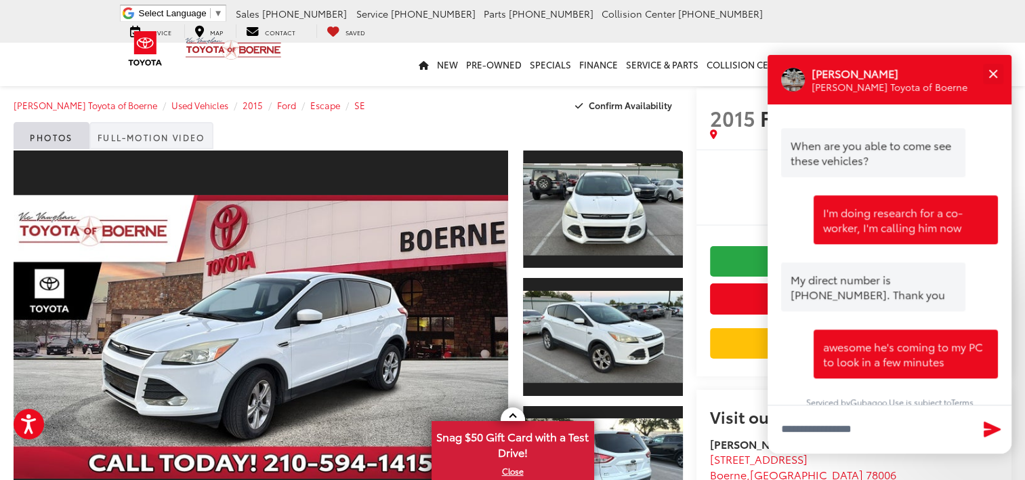
click at [156, 139] on link "Full-Motion Video" at bounding box center [151, 135] width 124 height 27
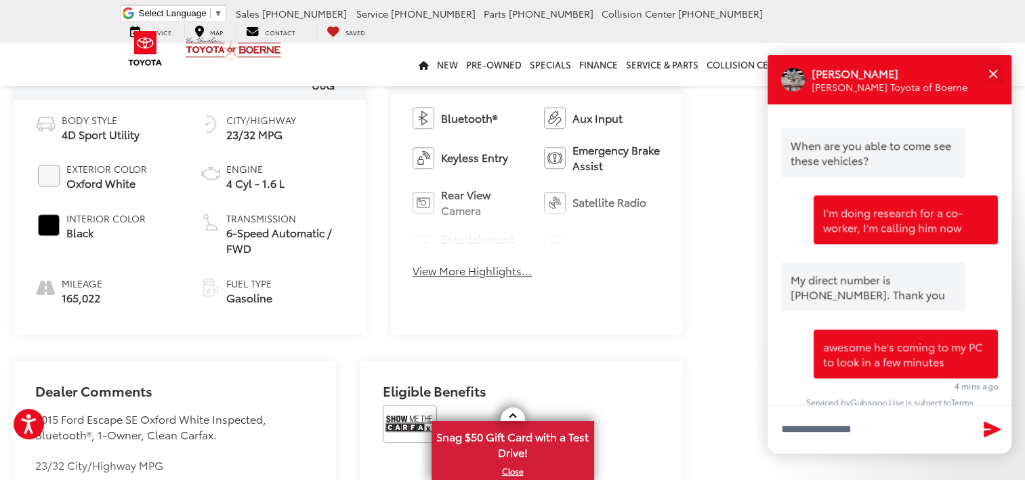
scroll to position [542, 0]
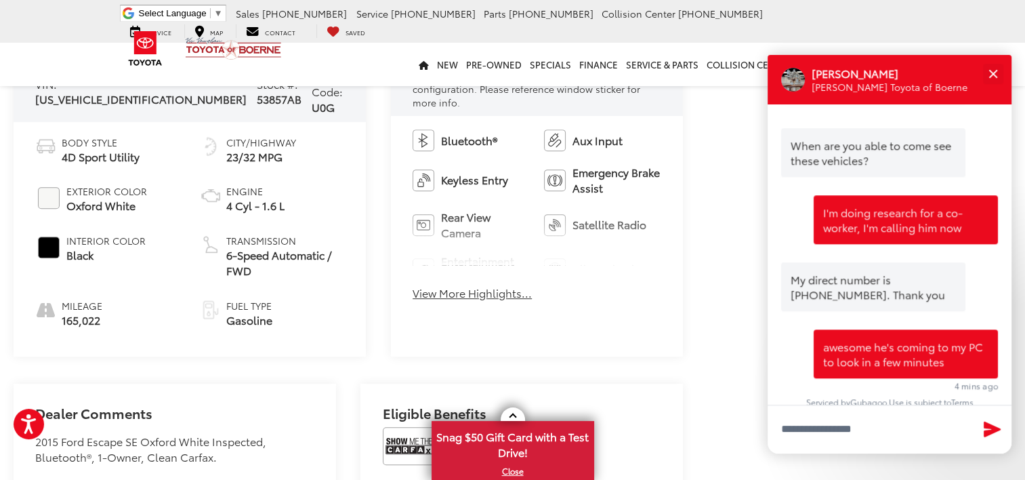
click at [463, 266] on div "Bluetooth® Aux Input Keyless Entry Emergency Brake Assist Rear View Camera Sate…" at bounding box center [537, 219] width 292 height 207
click at [443, 286] on button "View More Highlights..." at bounding box center [472, 293] width 119 height 16
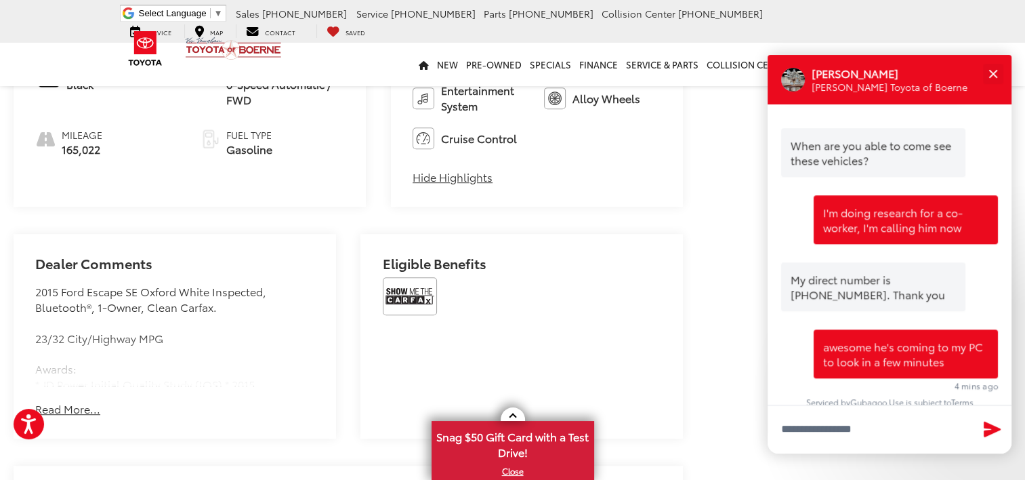
scroll to position [745, 0]
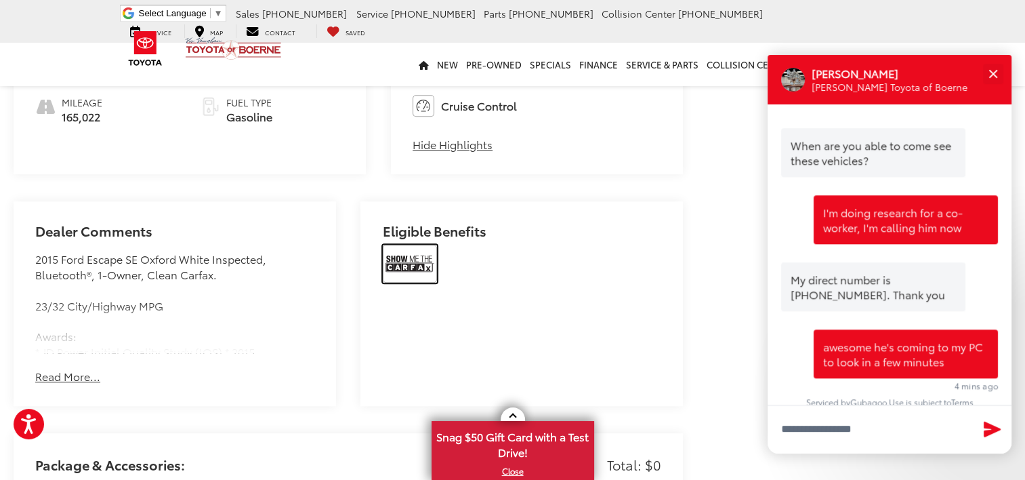
click at [417, 245] on img at bounding box center [410, 264] width 54 height 38
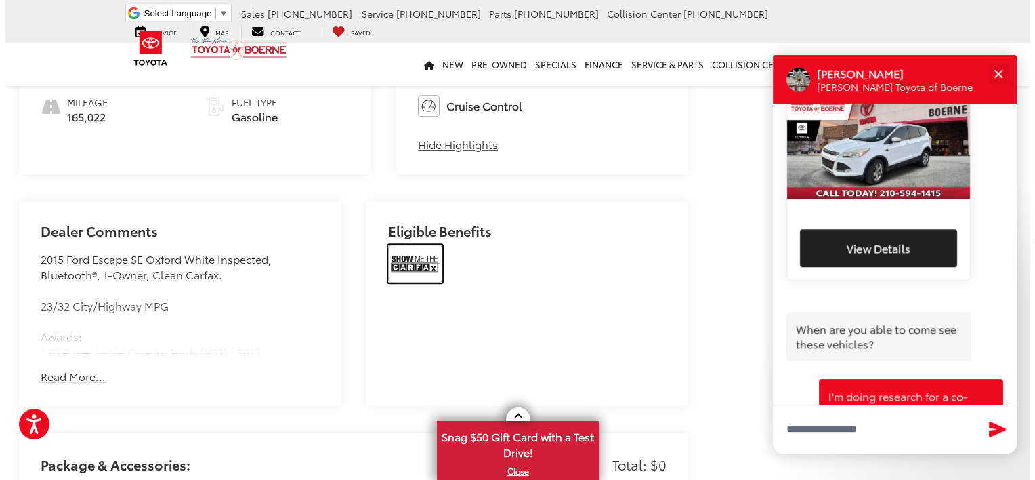
scroll to position [948, 0]
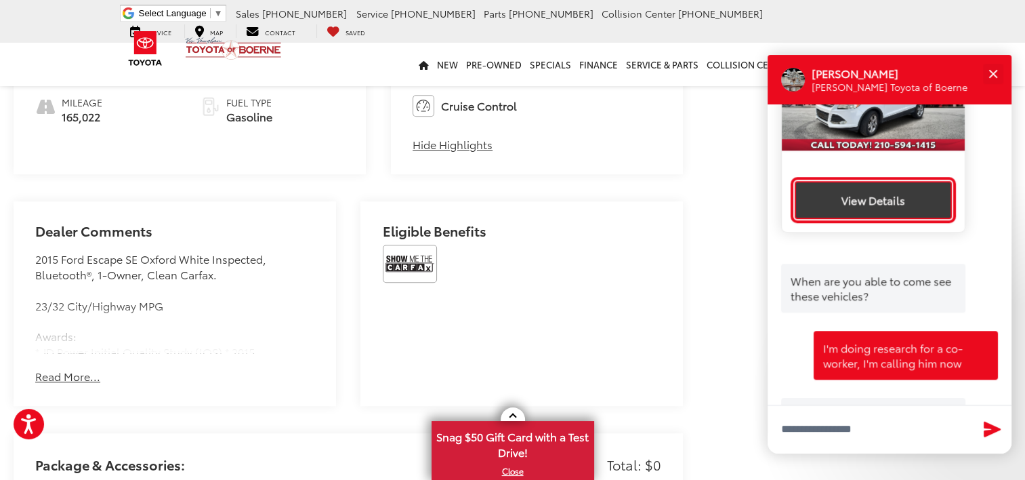
click at [895, 187] on button "View Details" at bounding box center [873, 200] width 157 height 38
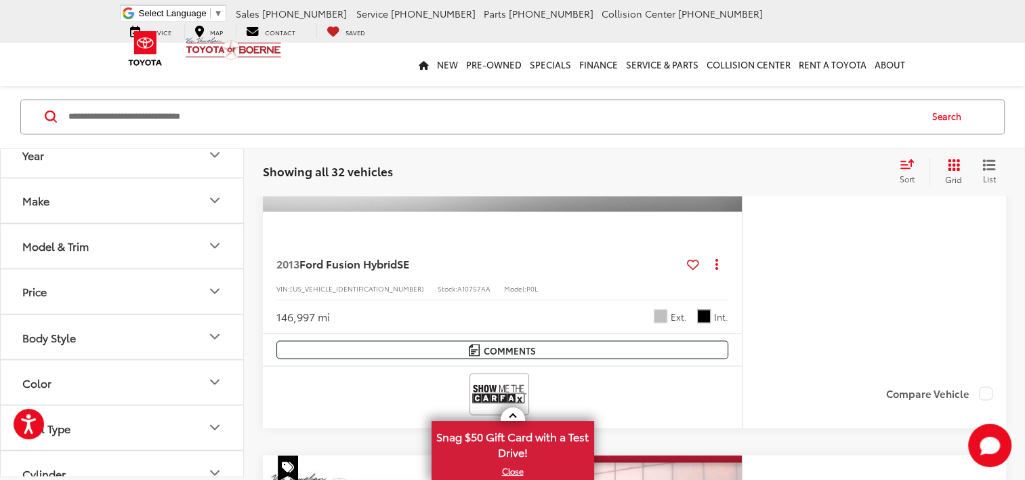
scroll to position [2299, 0]
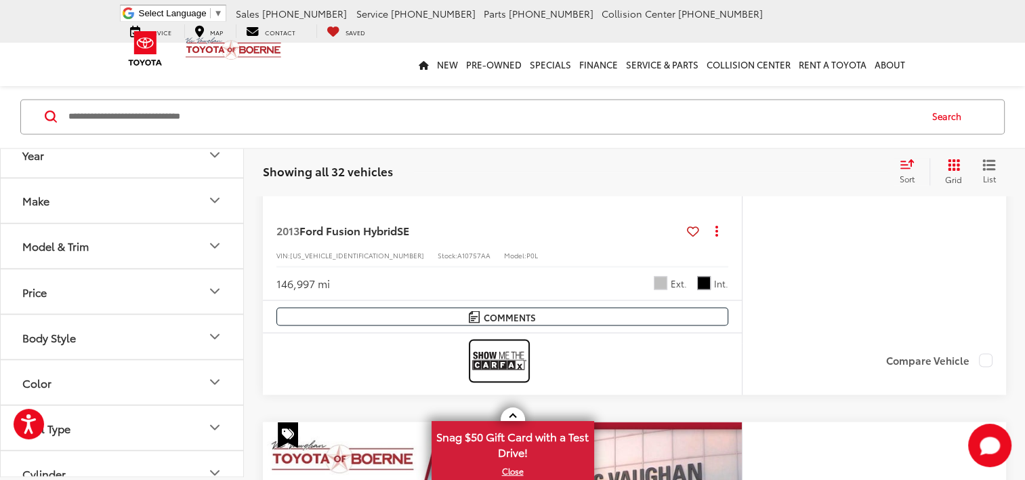
click at [501, 366] on img at bounding box center [499, 360] width 54 height 36
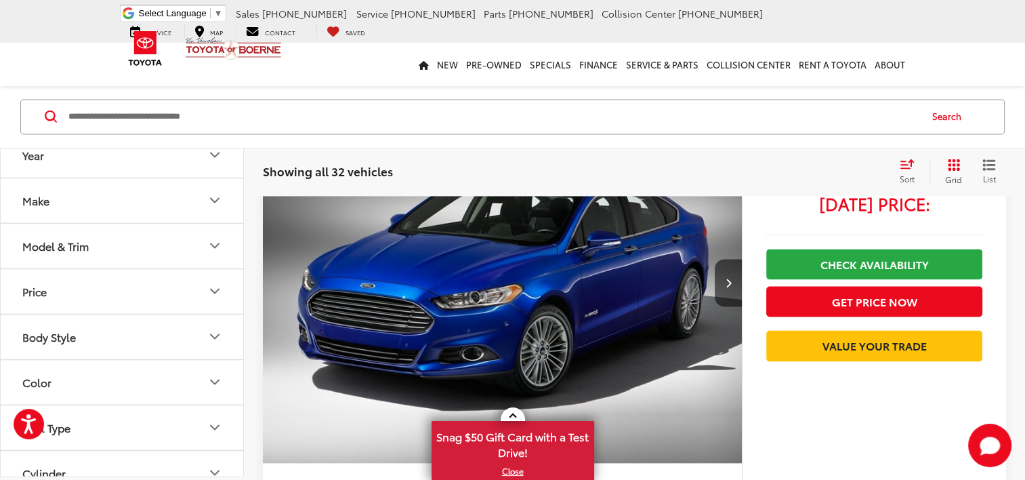
scroll to position [2096, 0]
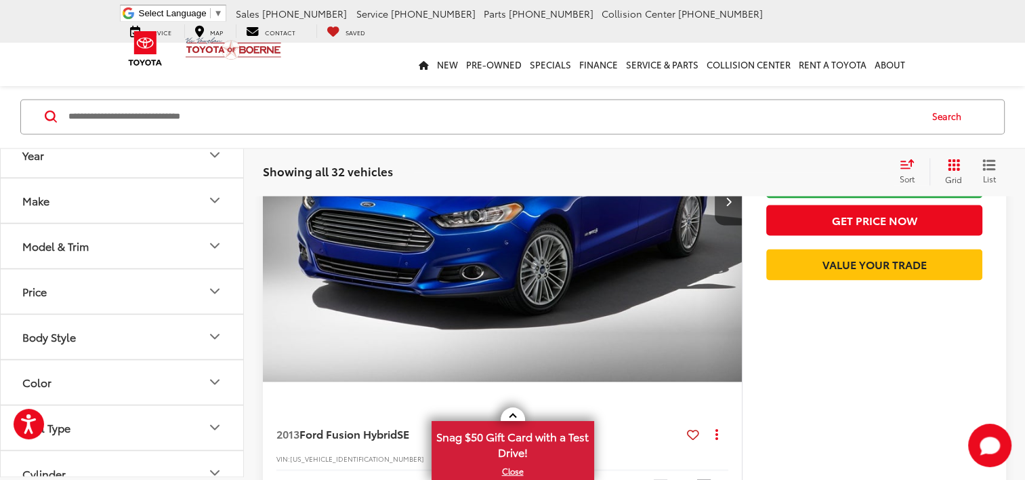
click at [587, 259] on img "2013 Ford Fusion Hybrid SE 0" at bounding box center [502, 202] width 481 height 360
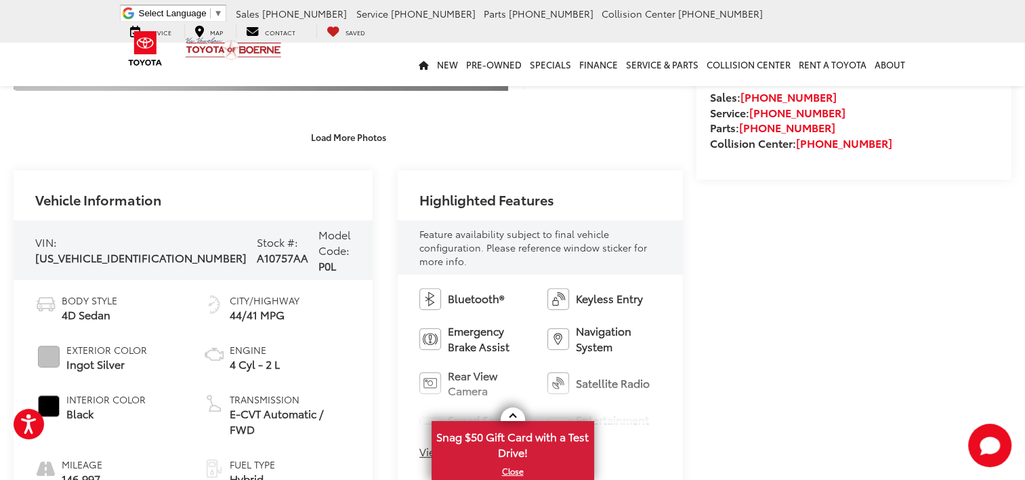
scroll to position [474, 0]
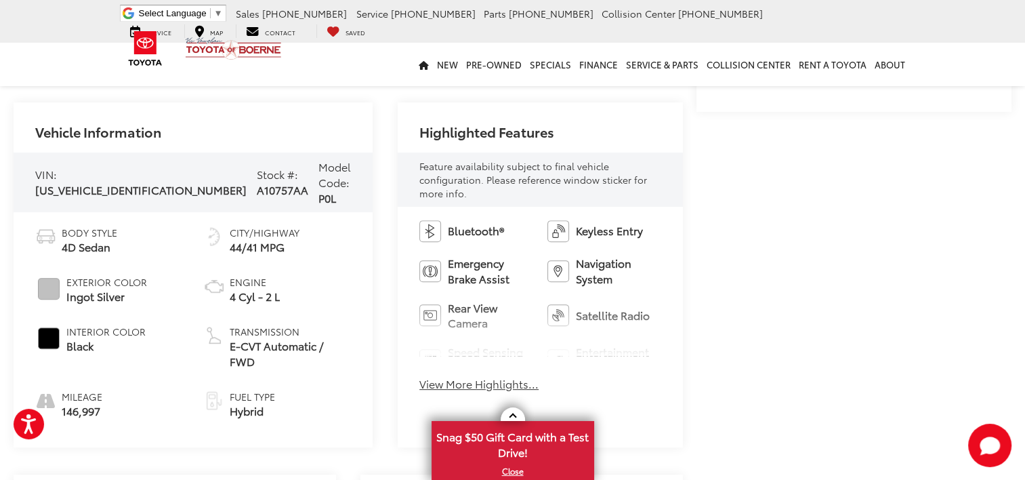
click at [470, 376] on button "View More Highlights..." at bounding box center [478, 384] width 119 height 16
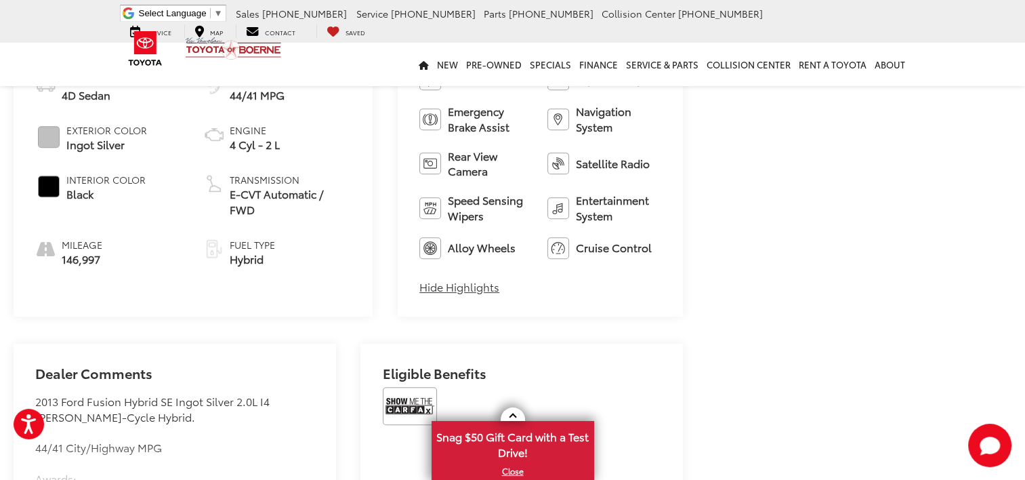
scroll to position [745, 0]
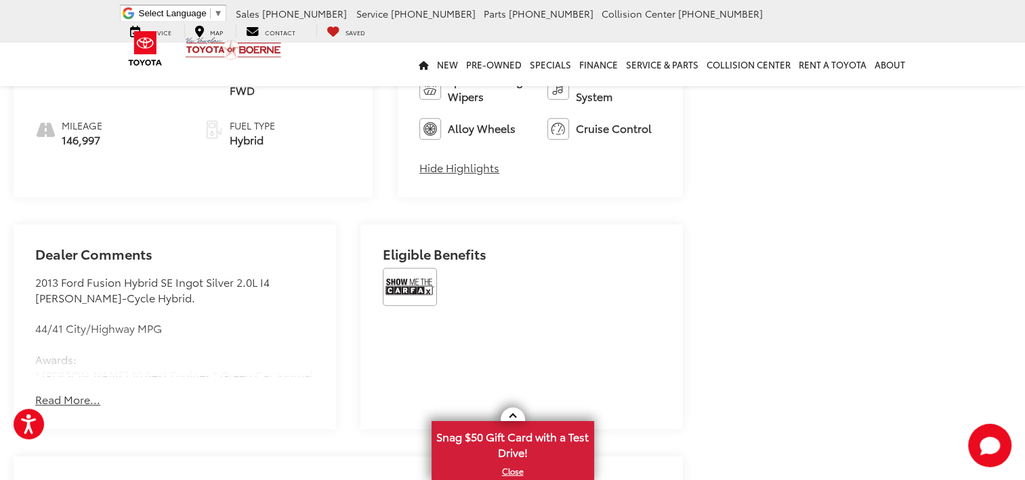
click at [86, 392] on button "Read More..." at bounding box center [67, 400] width 65 height 16
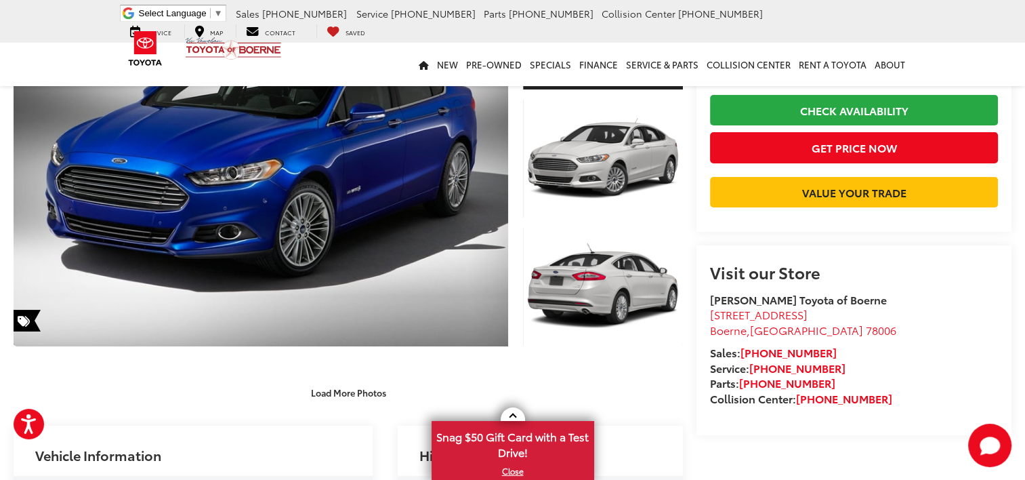
scroll to position [68, 0]
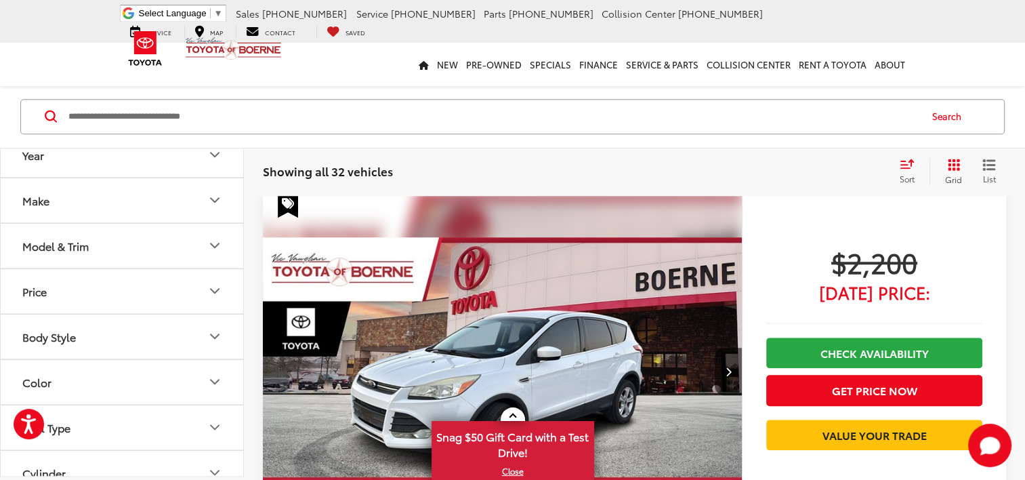
scroll to position [1307, 0]
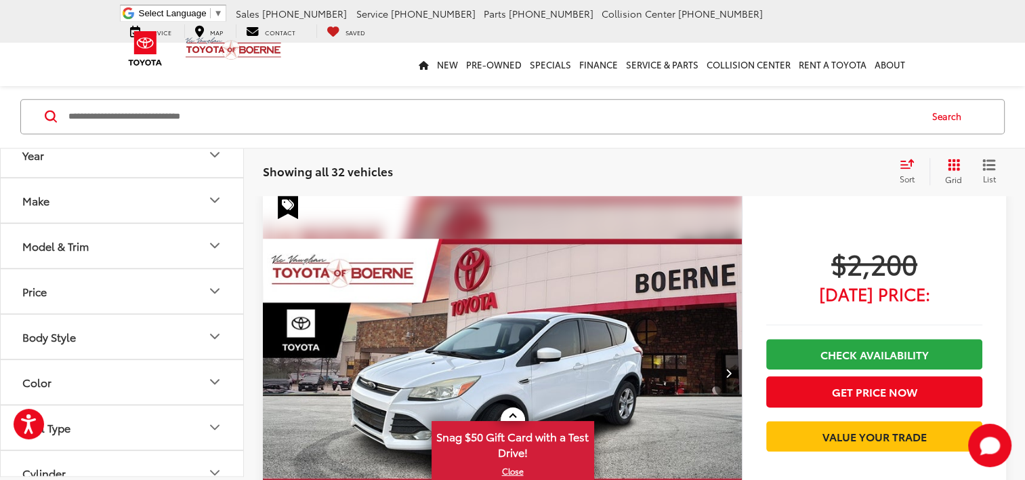
click at [505, 293] on img "2015 Ford Escape SE 0" at bounding box center [502, 373] width 481 height 360
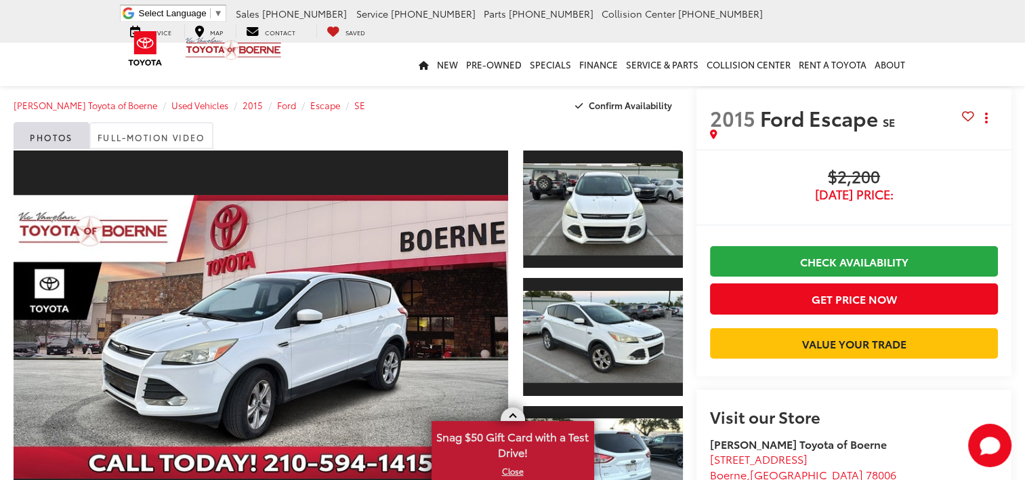
click at [516, 413] on link at bounding box center [513, 414] width 24 height 14
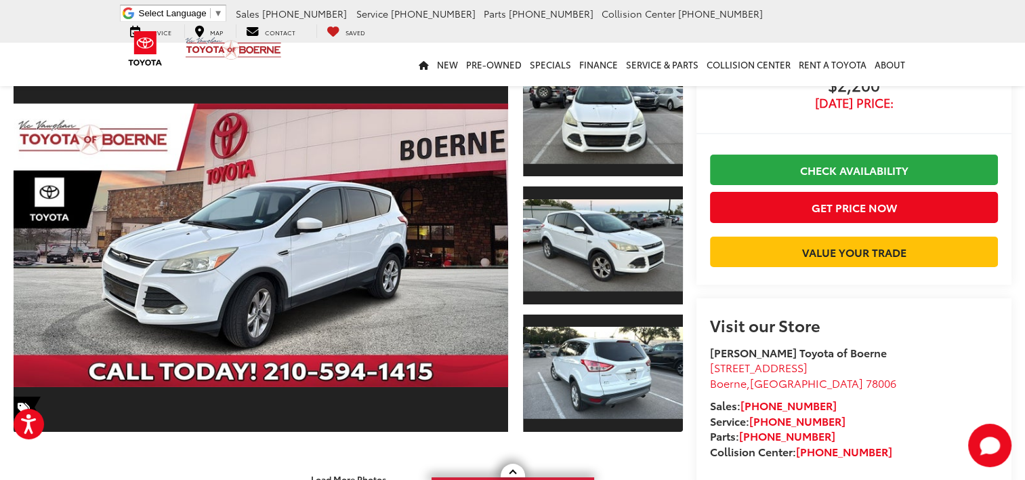
scroll to position [68, 0]
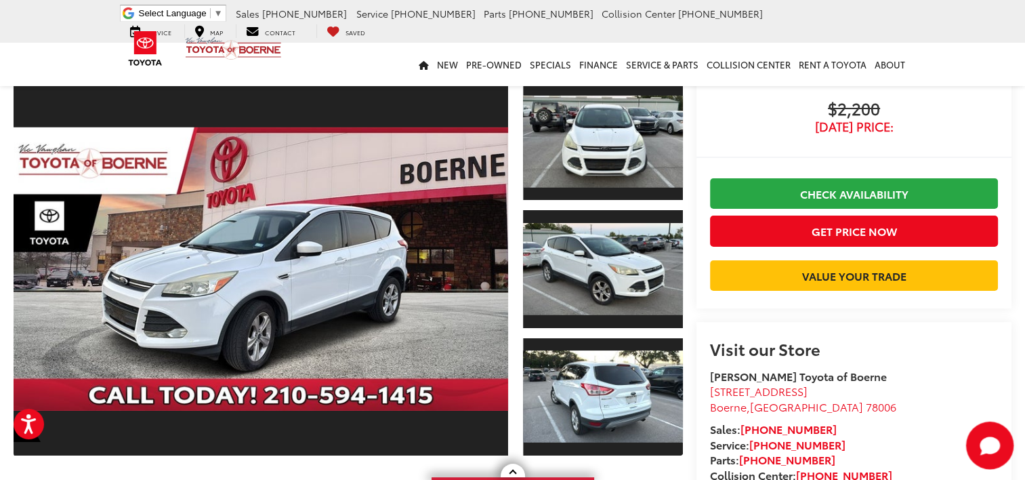
click at [991, 443] on icon "Start Chat" at bounding box center [990, 444] width 20 height 17
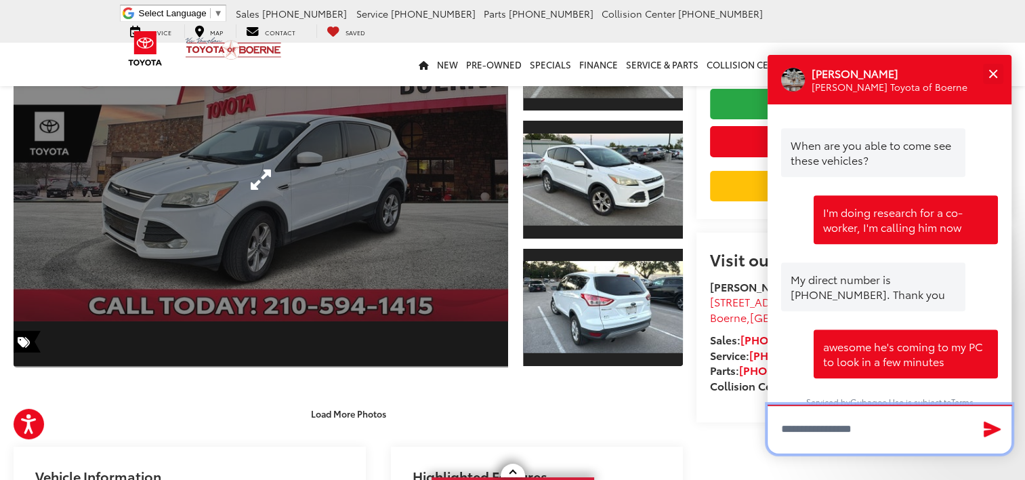
scroll to position [0, 0]
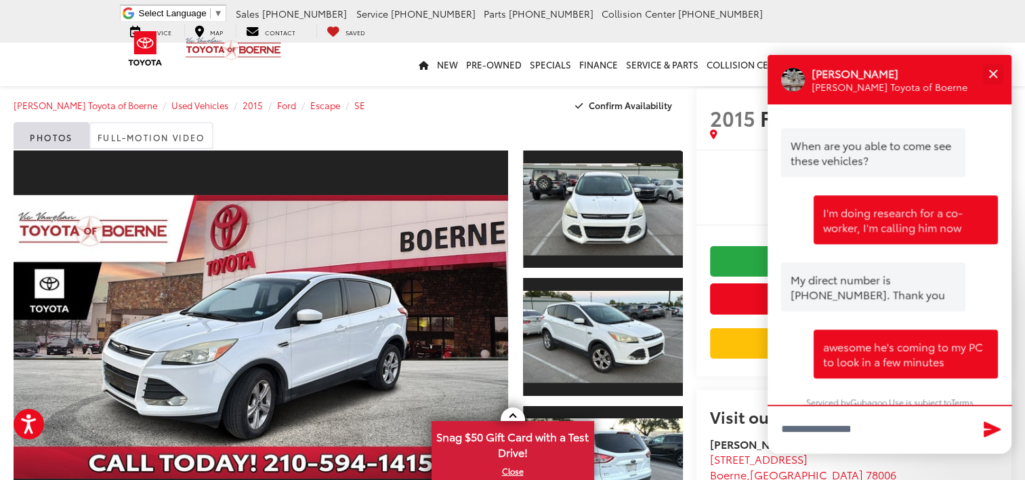
click at [472, 112] on div "[PERSON_NAME] Toyota of Boerne Used Vehicles 2015 Ford Escape SE Confirm Availa…" at bounding box center [348, 105] width 669 height 34
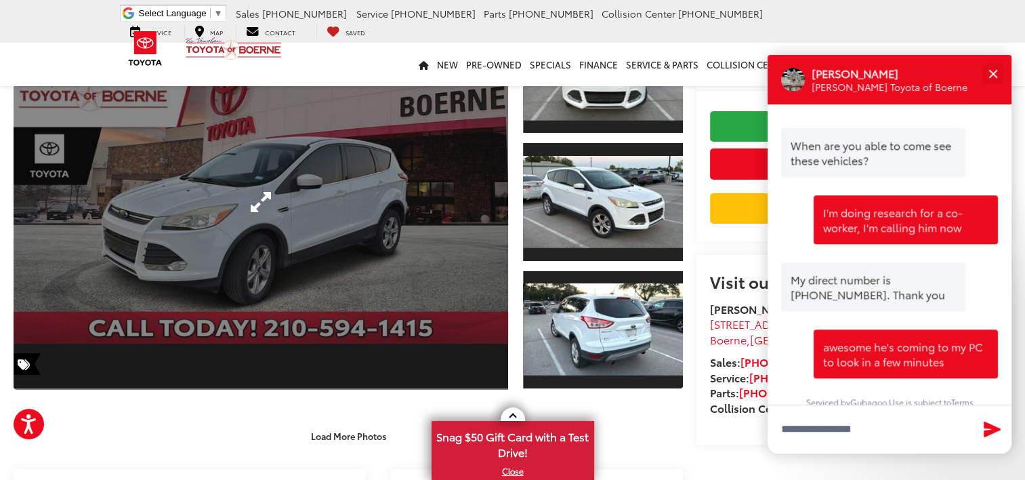
scroll to position [135, 0]
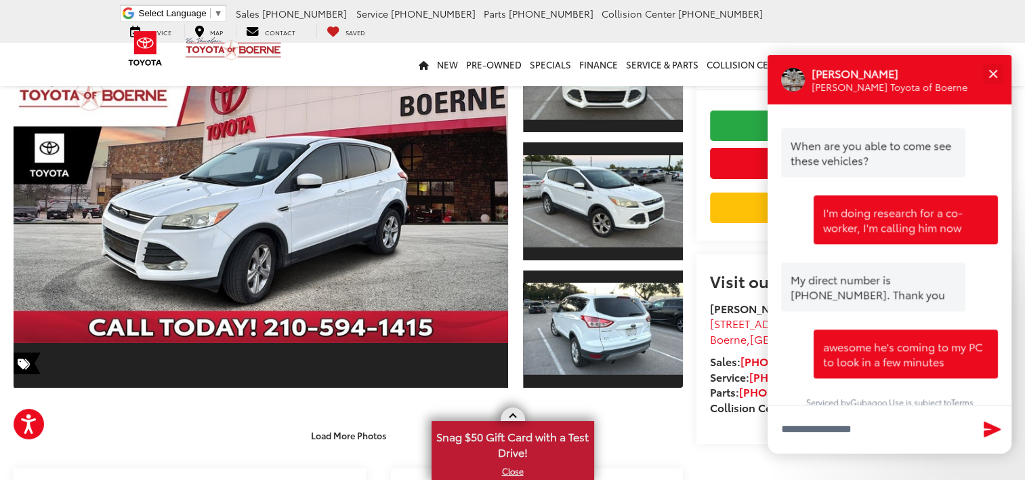
click at [520, 418] on link at bounding box center [513, 414] width 24 height 14
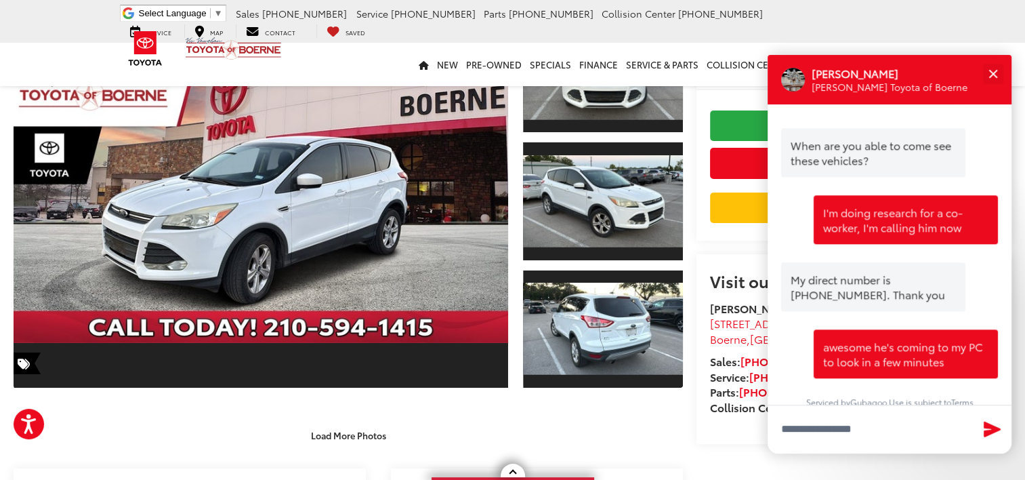
scroll to position [271, 0]
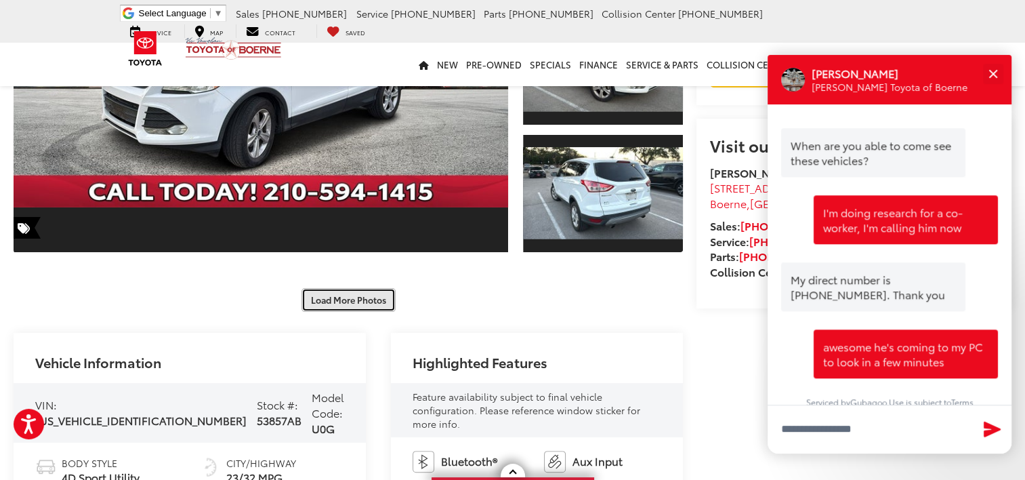
click at [369, 308] on button "Load More Photos" at bounding box center [348, 300] width 94 height 24
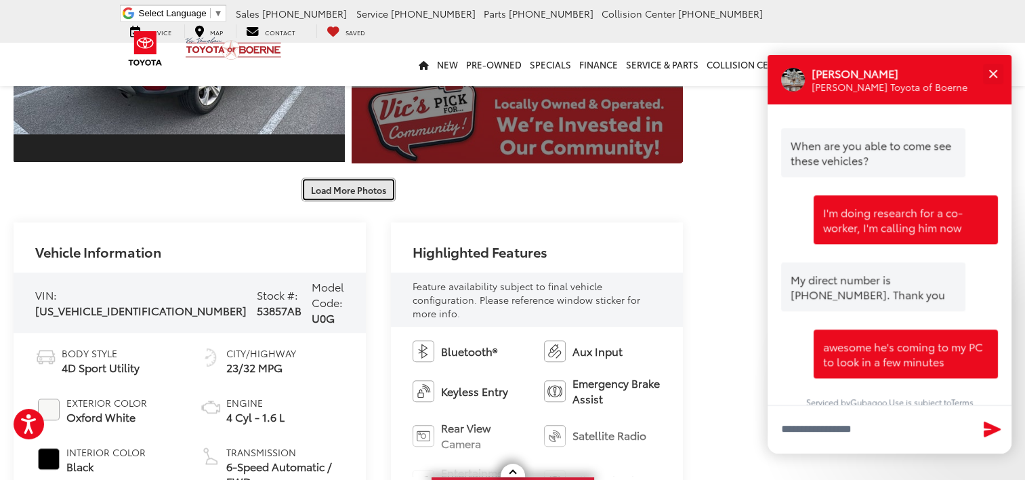
scroll to position [745, 0]
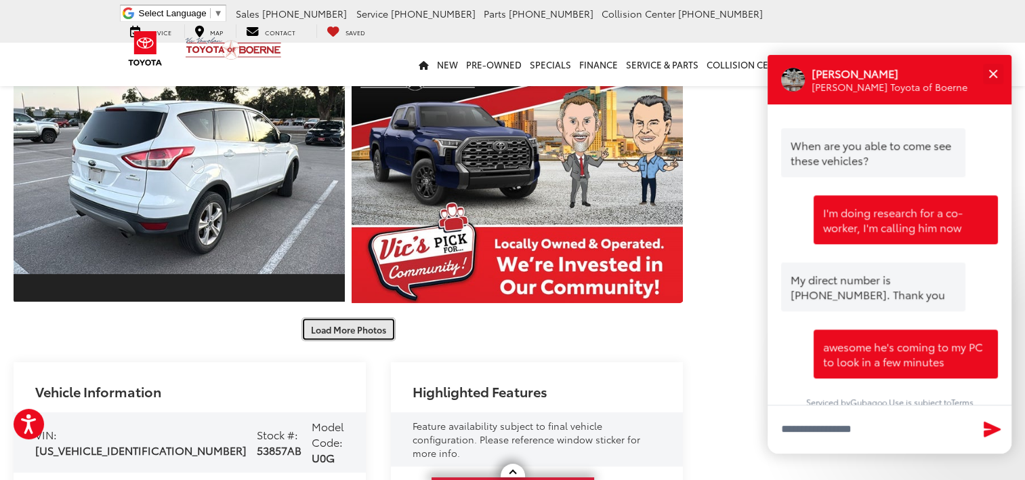
click at [355, 329] on button "Load More Photos" at bounding box center [348, 329] width 94 height 24
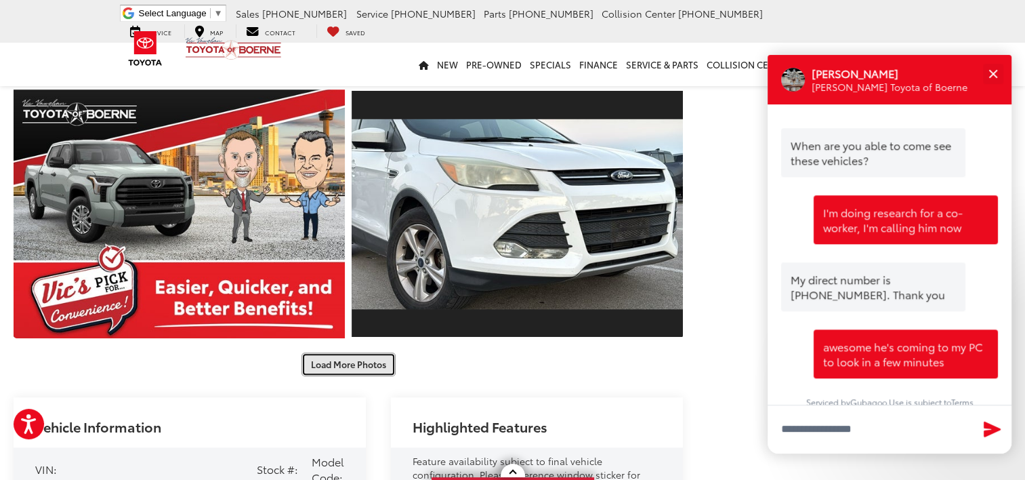
scroll to position [1287, 0]
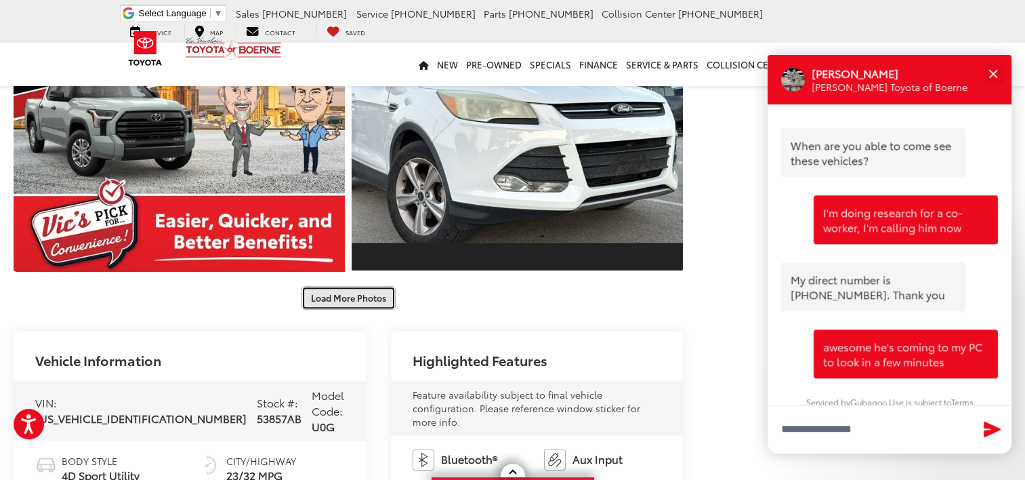
click at [360, 295] on button "Load More Photos" at bounding box center [348, 298] width 94 height 24
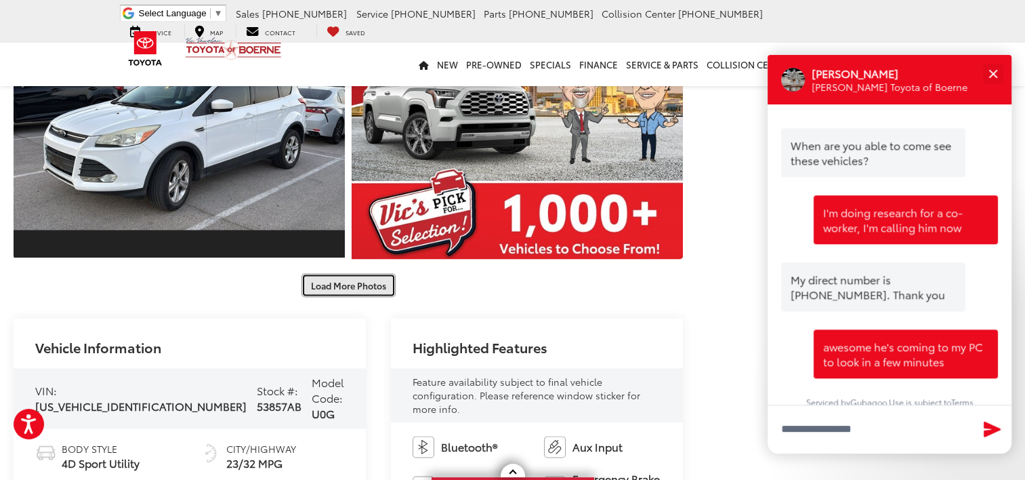
scroll to position [1829, 0]
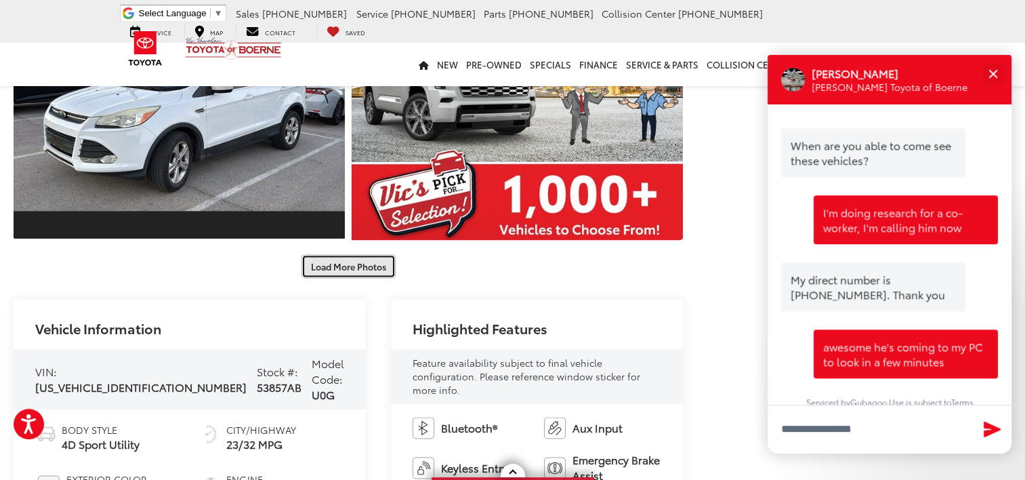
click at [374, 270] on button "Load More Photos" at bounding box center [348, 266] width 94 height 24
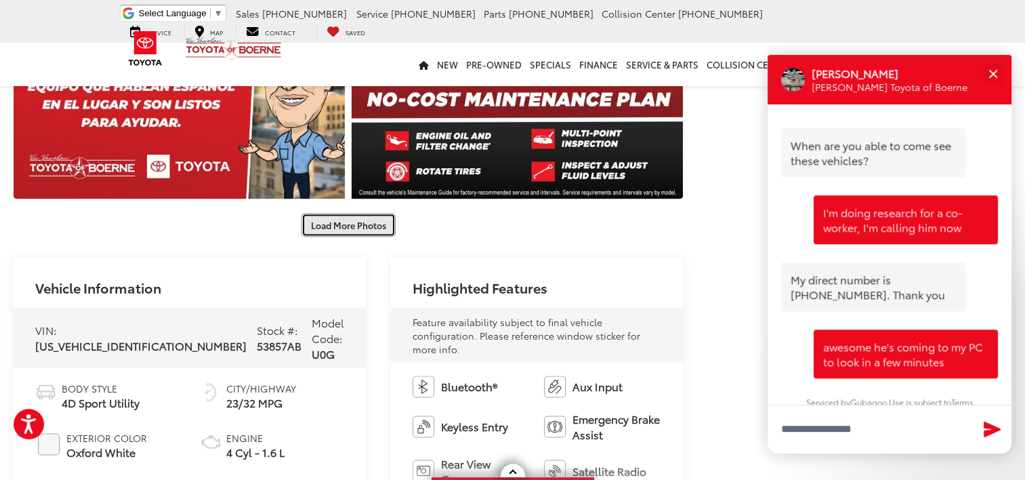
scroll to position [2439, 0]
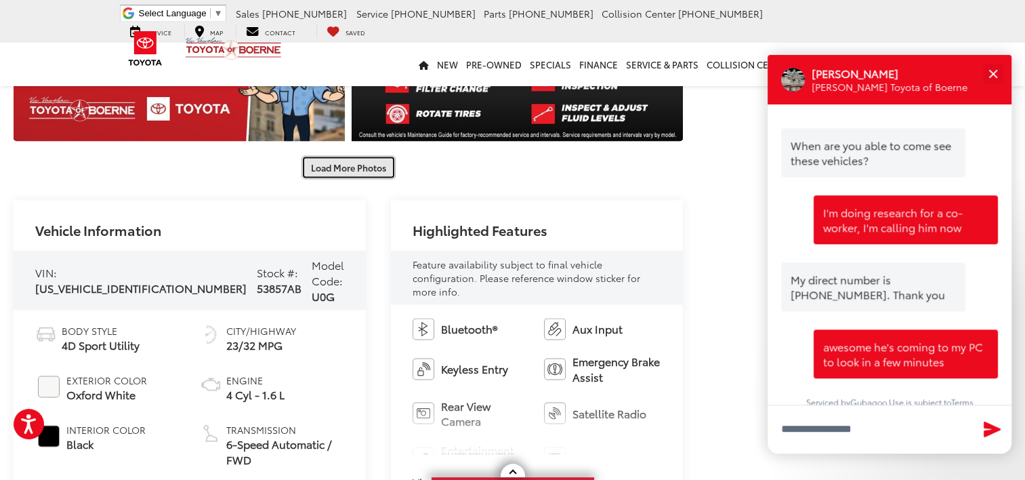
click at [373, 164] on button "Load More Photos" at bounding box center [348, 167] width 94 height 24
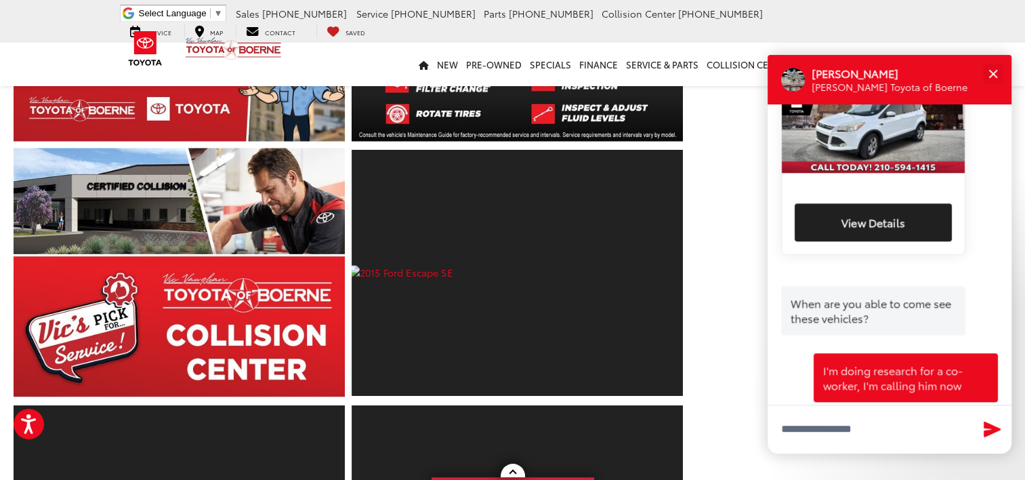
scroll to position [948, 0]
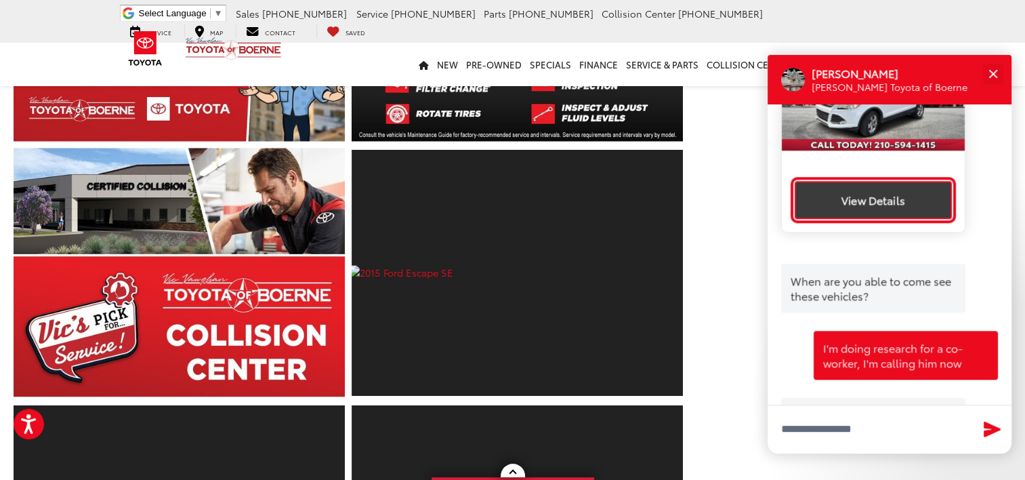
click at [876, 195] on button "View Details" at bounding box center [873, 200] width 157 height 38
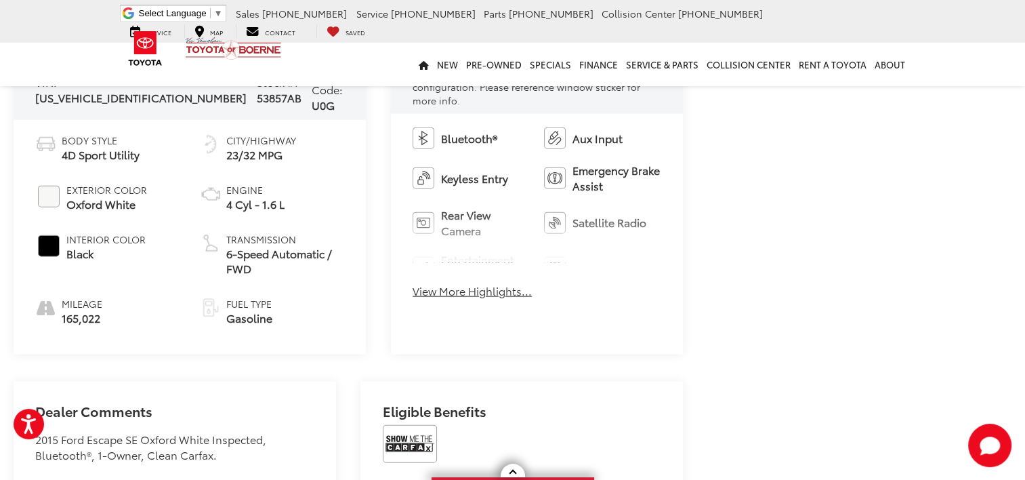
scroll to position [3116, 0]
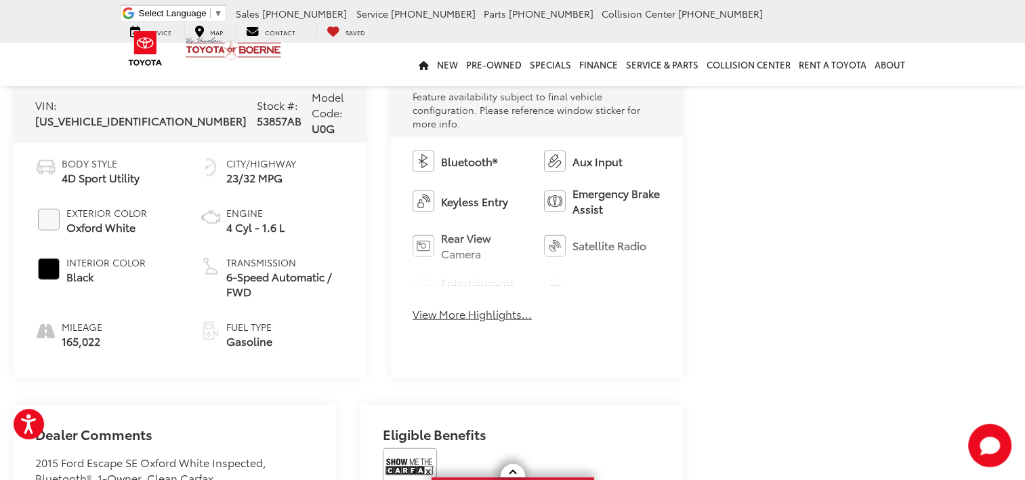
click at [413, 306] on button "View More Highlights..." at bounding box center [472, 314] width 119 height 16
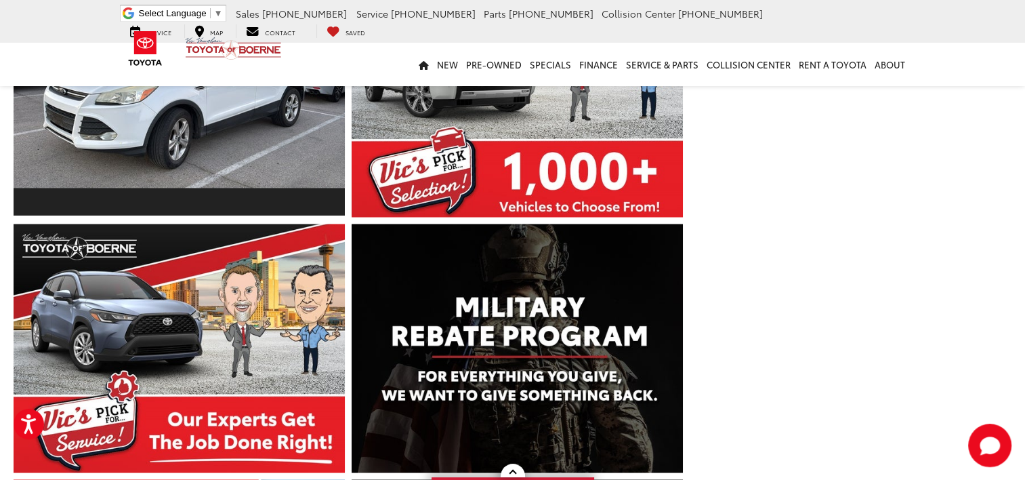
scroll to position [1761, 0]
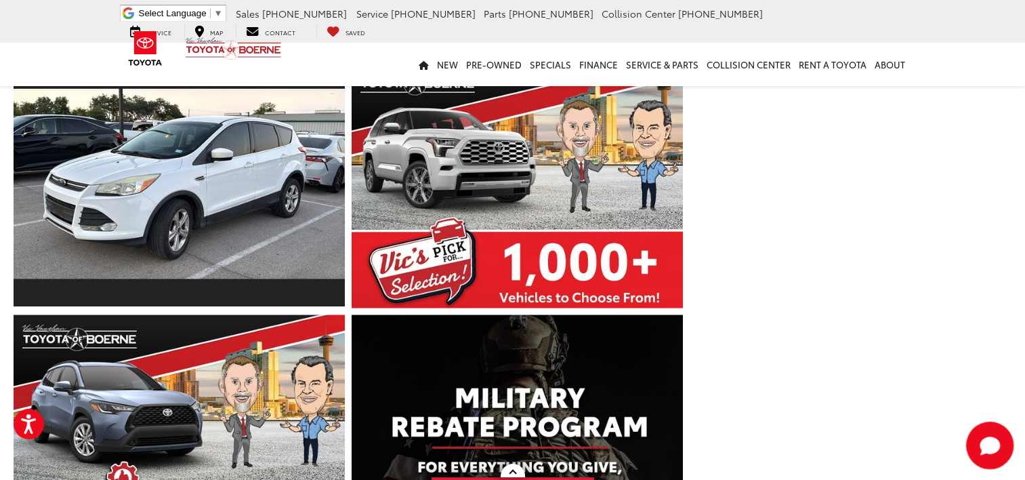
click at [994, 449] on icon "Start Chat" at bounding box center [990, 444] width 20 height 17
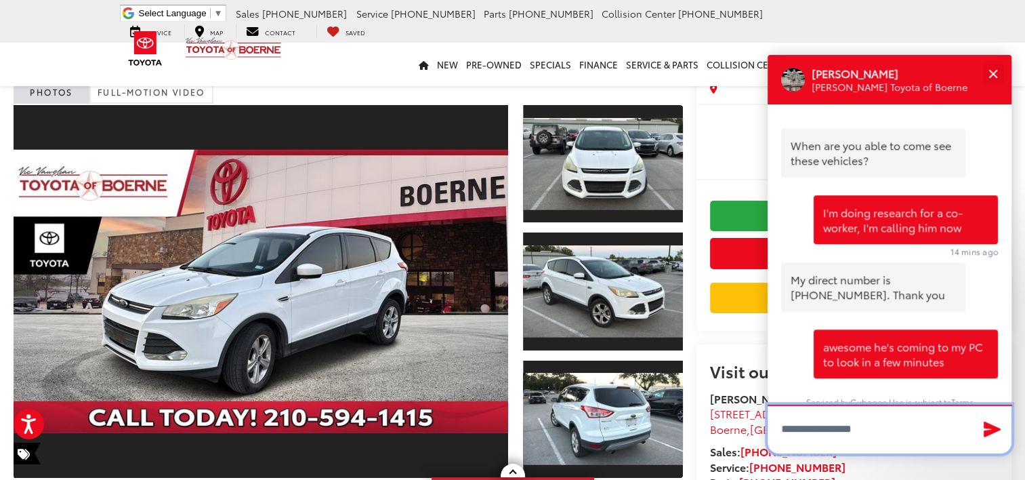
scroll to position [68, 0]
